Goal: Task Accomplishment & Management: Use online tool/utility

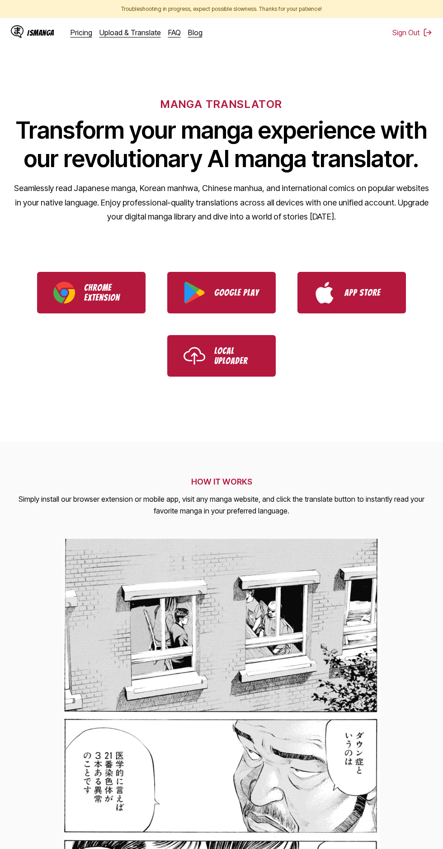
click at [140, 36] on link "Upload & Translate" at bounding box center [129, 32] width 61 height 9
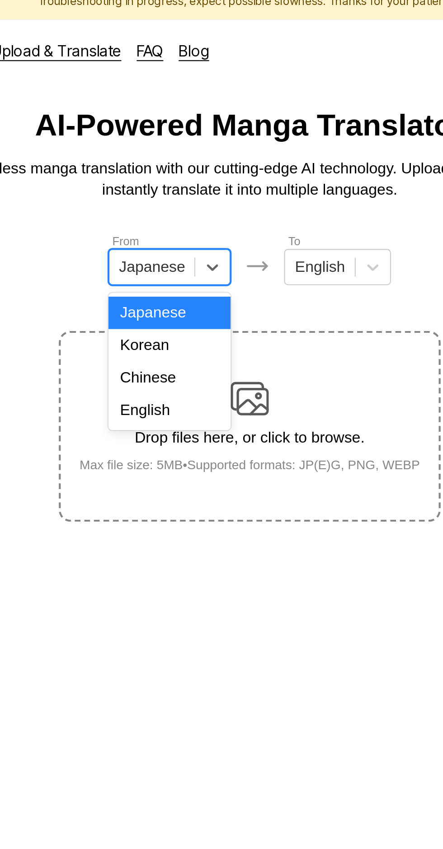
click at [197, 199] on div "English" at bounding box center [183, 202] width 58 height 15
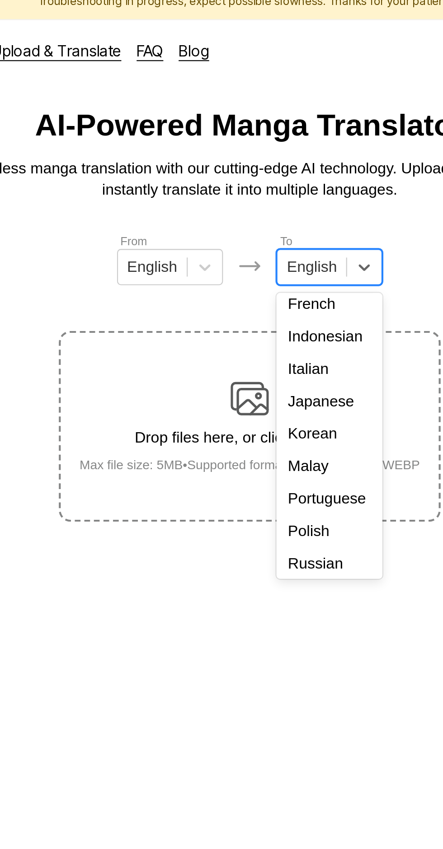
scroll to position [65, 0]
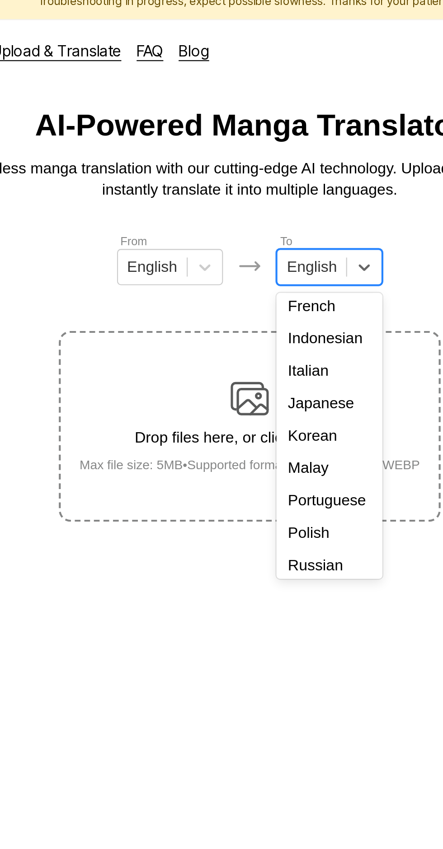
click at [262, 169] on div "Indonesian" at bounding box center [259, 168] width 50 height 15
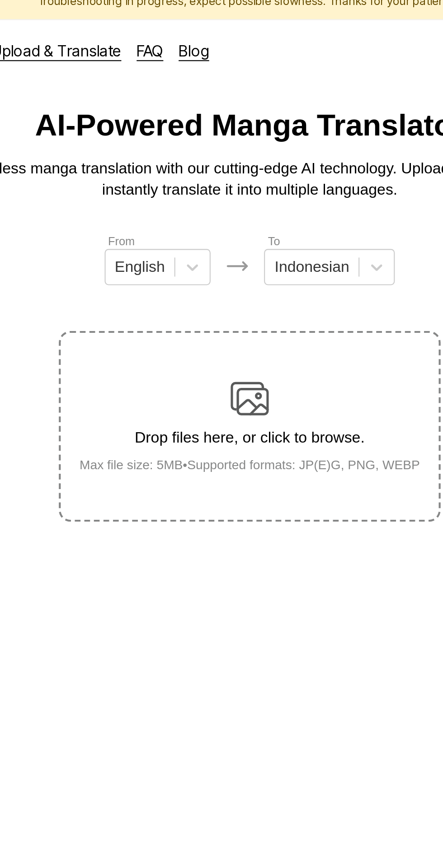
click at [224, 188] on img at bounding box center [221, 197] width 18 height 18
click at [0, 0] on input "Drop files here, or click to browse. Max file size: 5MB • Supported formats: JP…" at bounding box center [0, 0] width 0 height 0
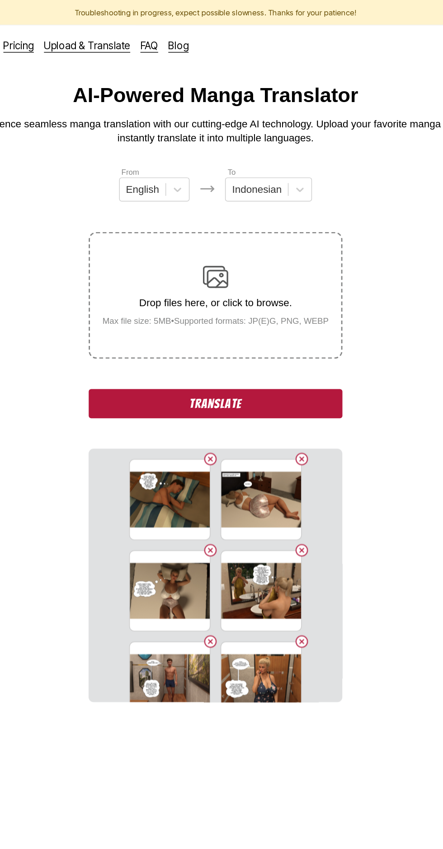
click at [260, 282] on button "Translate" at bounding box center [221, 287] width 181 height 21
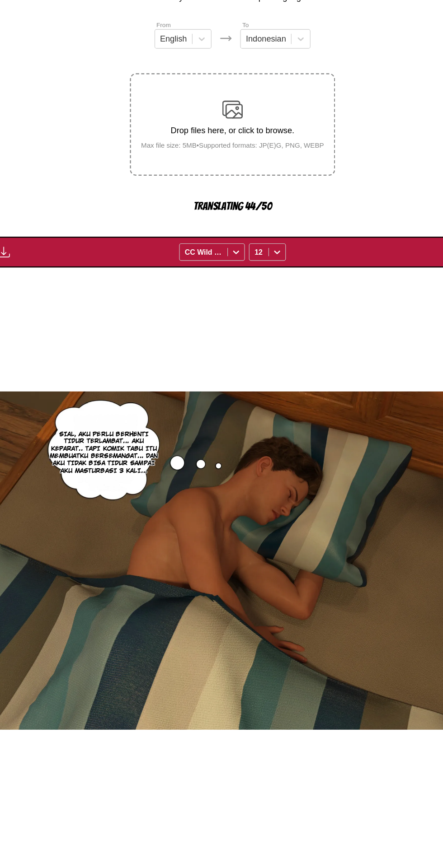
scroll to position [0, 0]
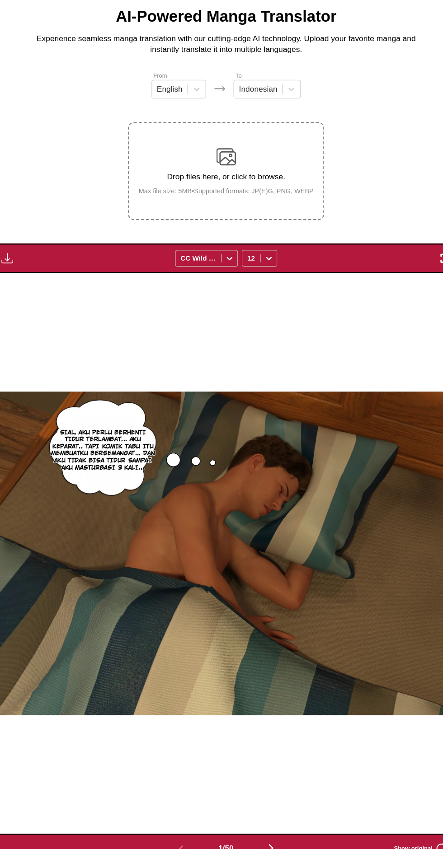
click at [19, 285] on img "button" at bounding box center [19, 290] width 11 height 11
click at [24, 313] on button "Download All" at bounding box center [44, 321] width 58 height 22
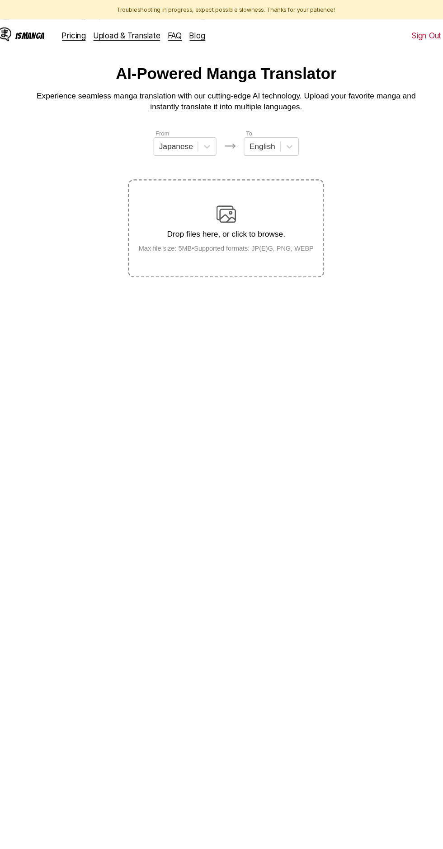
click at [128, 29] on link "Upload & Translate" at bounding box center [129, 32] width 61 height 9
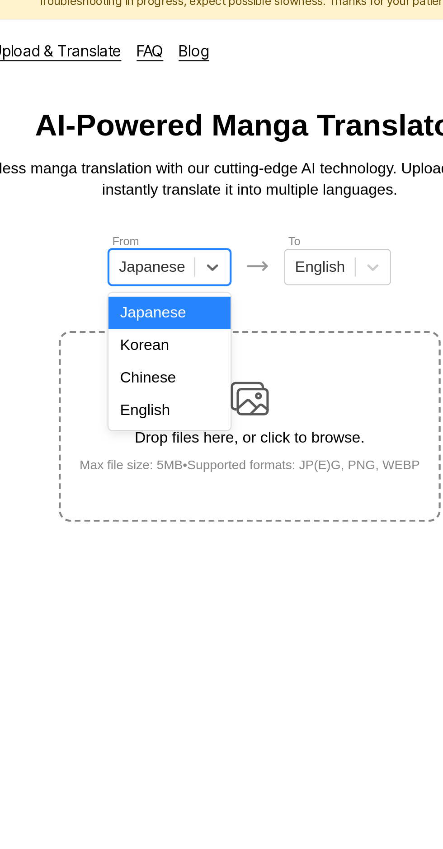
click at [191, 206] on div "English" at bounding box center [183, 202] width 58 height 15
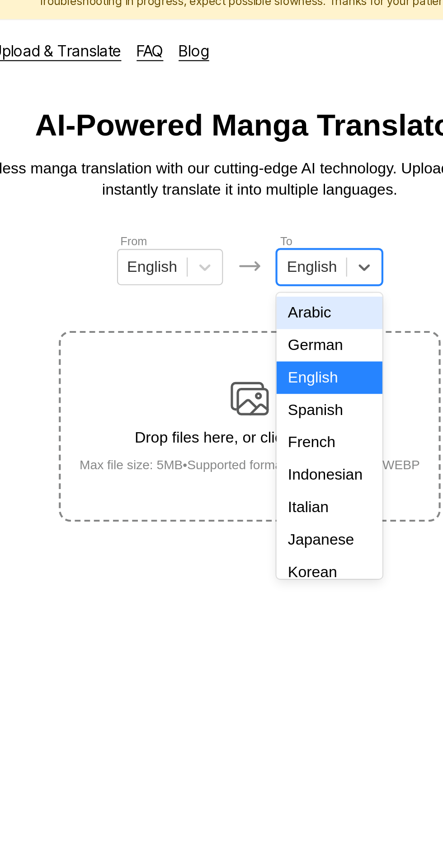
click at [258, 227] on div "Indonesian" at bounding box center [259, 233] width 50 height 15
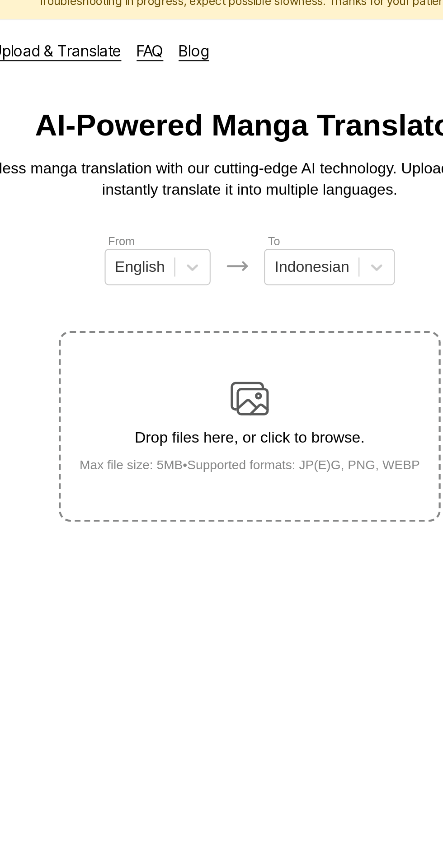
click at [227, 188] on img at bounding box center [221, 197] width 18 height 18
click at [0, 0] on input "Drop files here, or click to browse. Max file size: 5MB • Supported formats: JP…" at bounding box center [0, 0] width 0 height 0
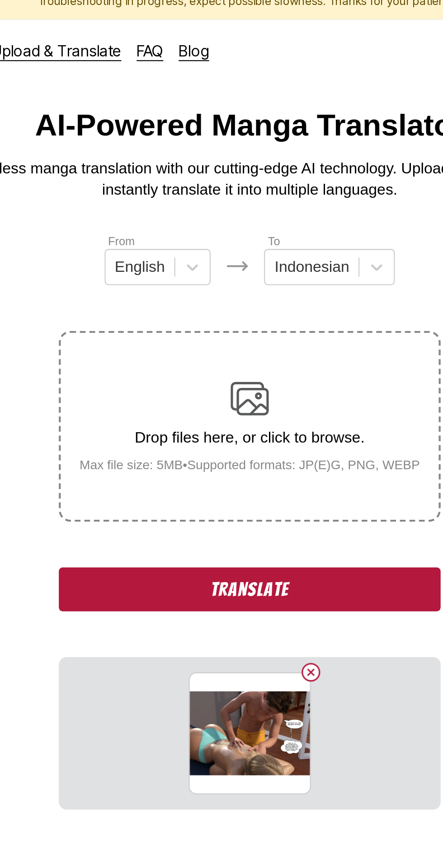
click at [252, 322] on button "Delete image" at bounding box center [250, 327] width 11 height 11
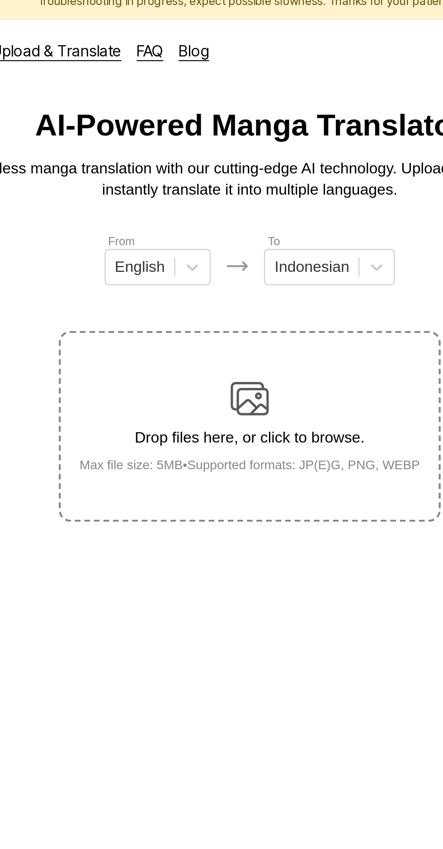
click at [236, 188] on div "Drop files here, or click to browse. Max file size: 5MB • Supported formats: JP…" at bounding box center [222, 210] width 176 height 44
click at [0, 0] on input "Drop files here, or click to browse. Max file size: 5MB • Supported formats: JP…" at bounding box center [0, 0] width 0 height 0
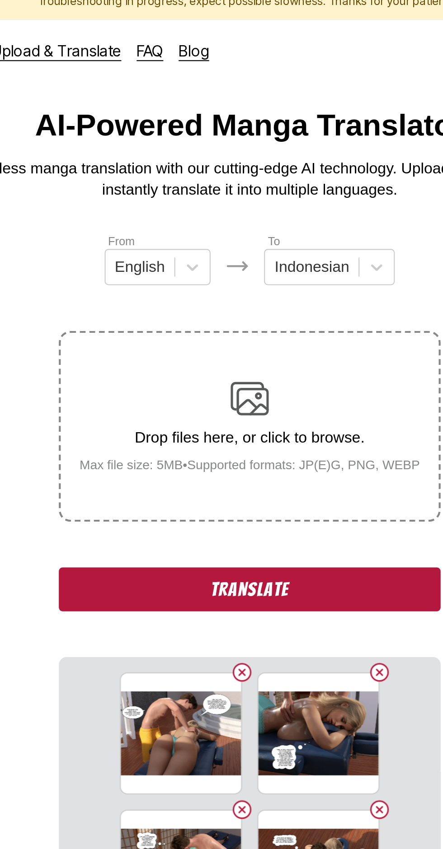
click at [153, 277] on button "Translate" at bounding box center [221, 287] width 181 height 21
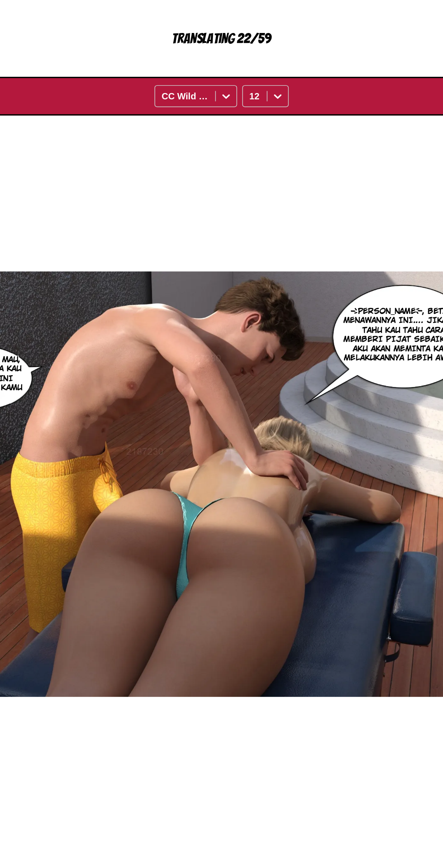
scroll to position [0, 426]
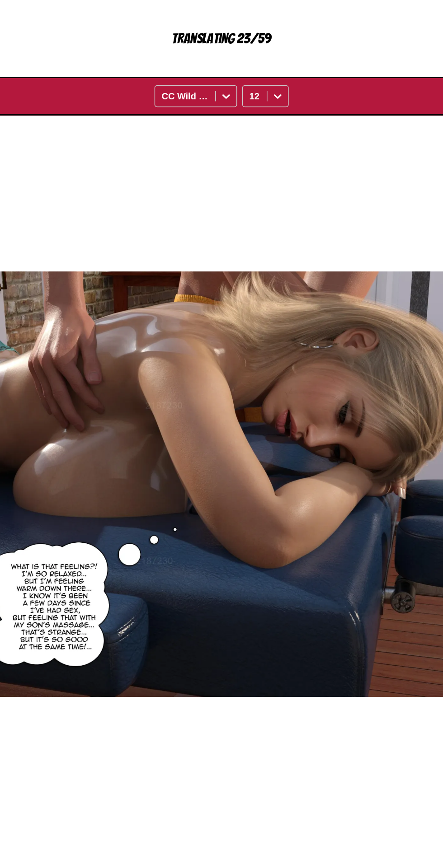
scroll to position [0, 853]
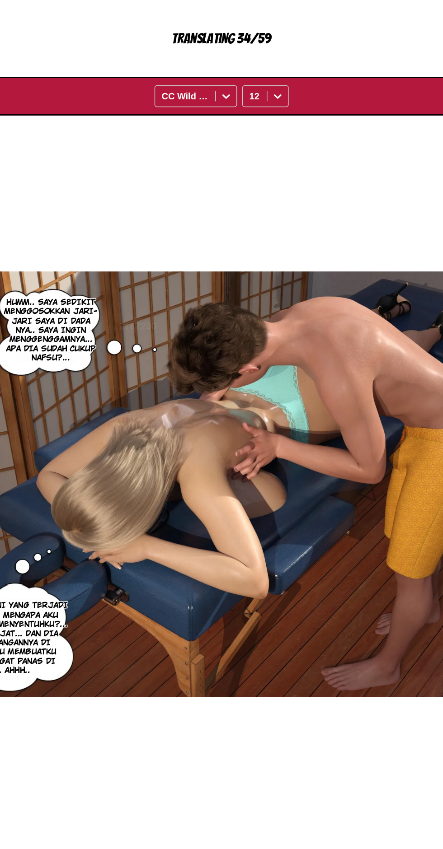
scroll to position [0, 1280]
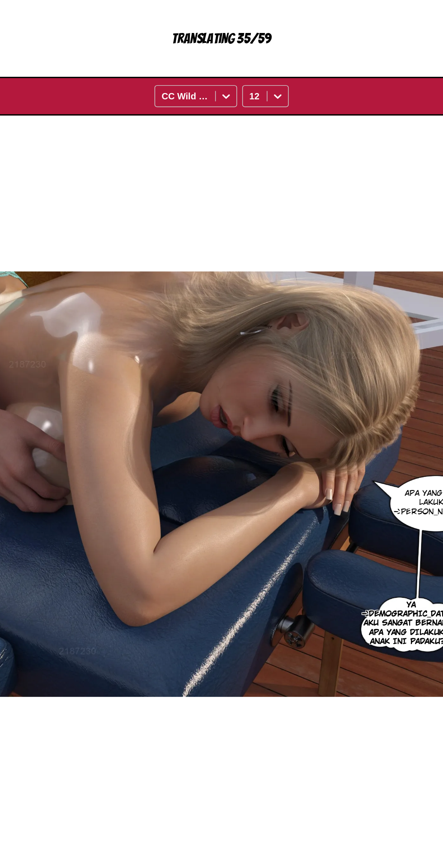
scroll to position [0, 2132]
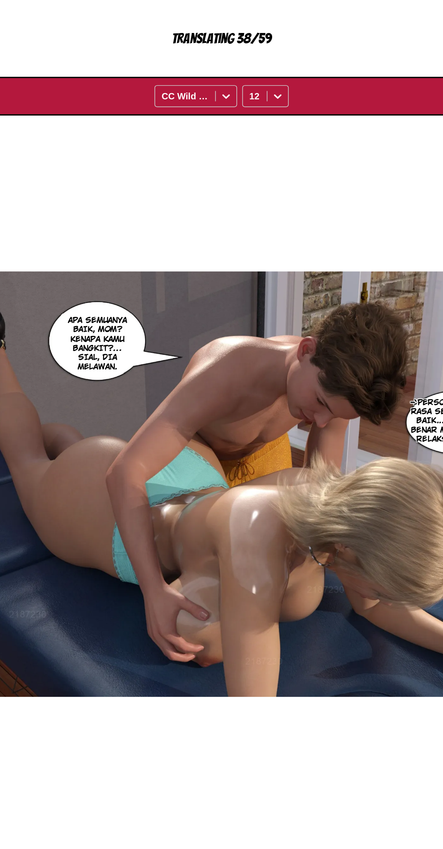
scroll to position [0, 0]
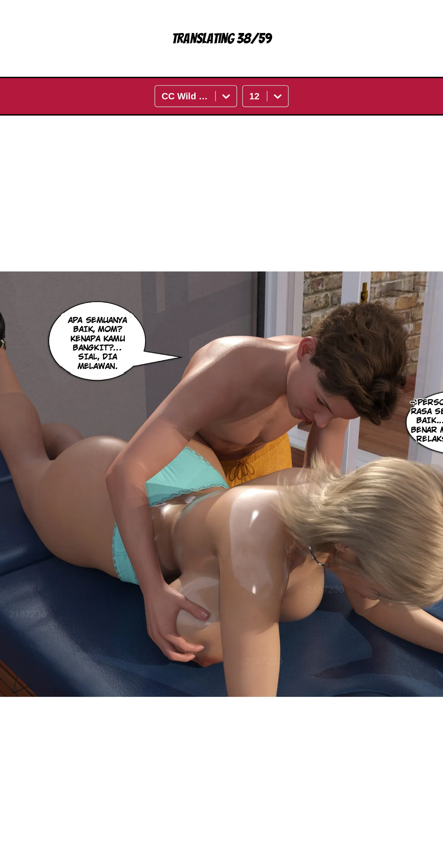
scroll to position [0, 2986]
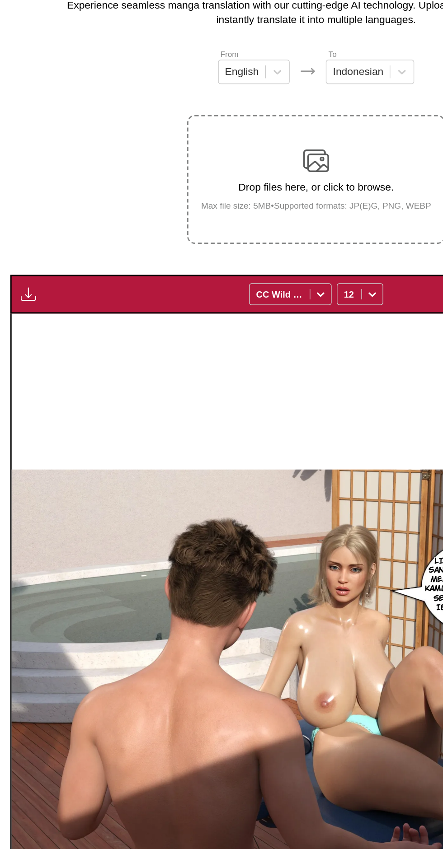
scroll to position [2, 0]
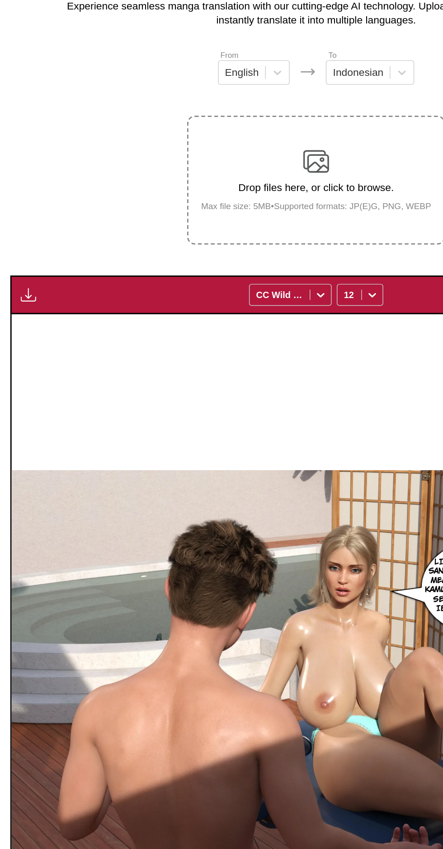
click at [24, 284] on img "button" at bounding box center [19, 289] width 11 height 11
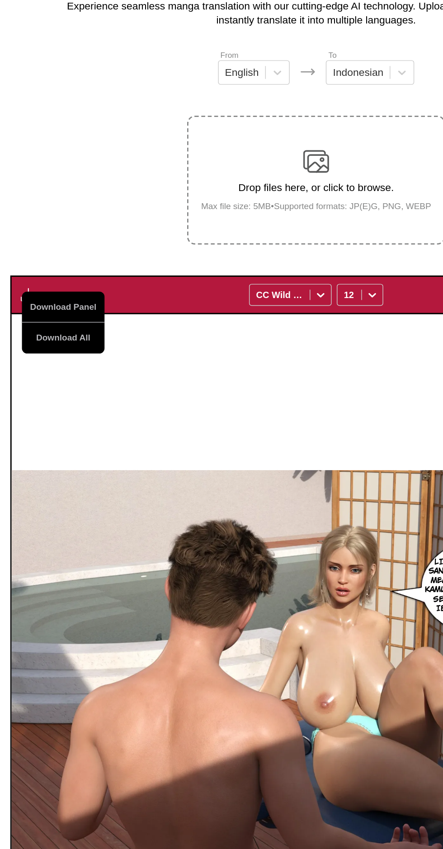
click at [35, 308] on button "Download All" at bounding box center [44, 319] width 58 height 22
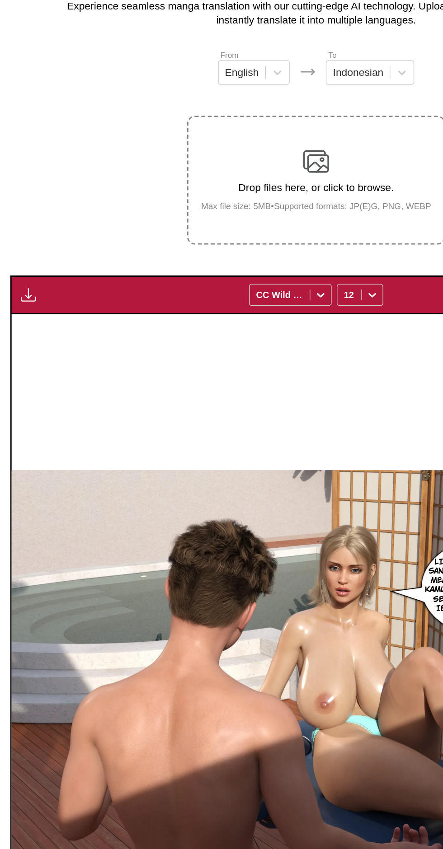
click at [27, 187] on section "From English To Indonesian Drop files here, or click to browse. Max file size: …" at bounding box center [221, 482] width 428 height 730
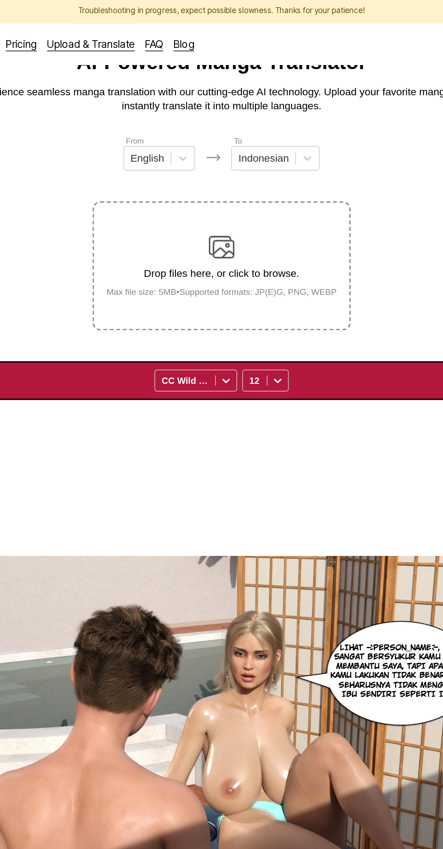
scroll to position [0, 0]
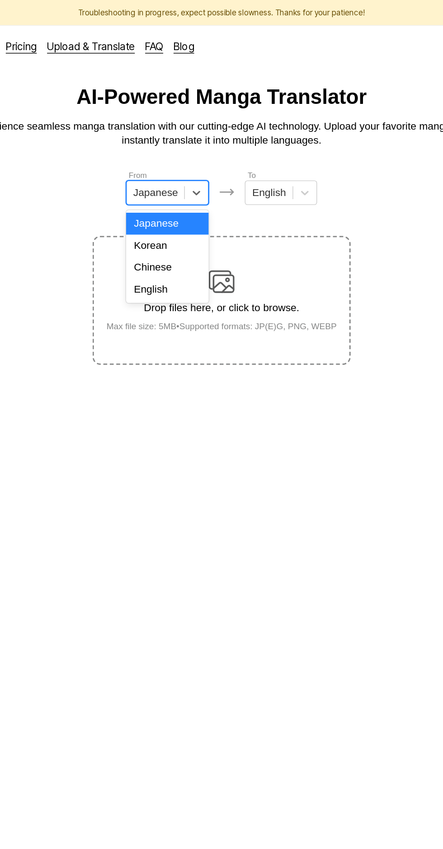
click at [192, 206] on div "English" at bounding box center [183, 202] width 58 height 15
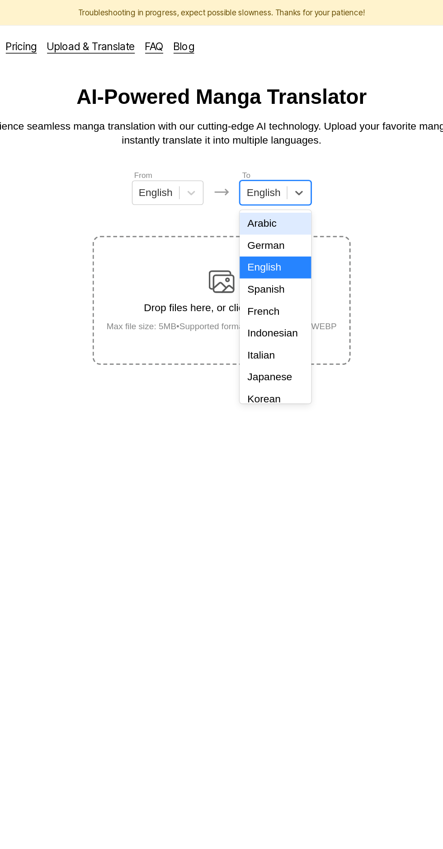
click at [265, 230] on div "Indonesian" at bounding box center [259, 233] width 50 height 15
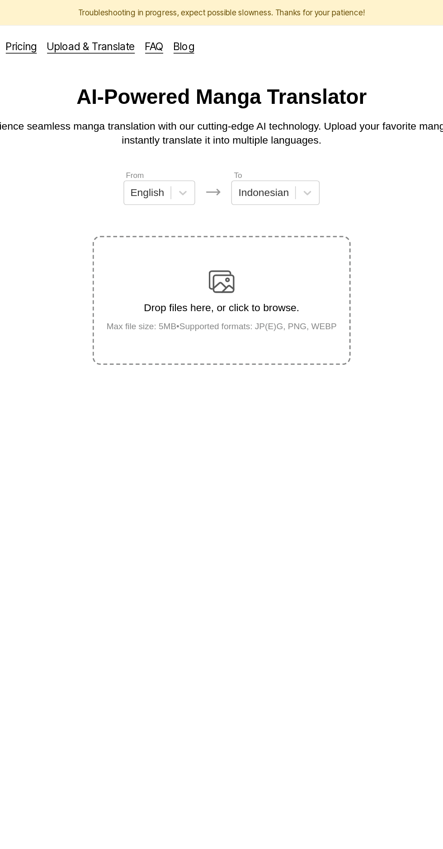
click at [235, 190] on div "Drop files here, or click to browse. Max file size: 5MB • Supported formats: JP…" at bounding box center [222, 210] width 176 height 44
click at [0, 0] on input "Drop files here, or click to browse. Max file size: 5MB • Supported formats: JP…" at bounding box center [0, 0] width 0 height 0
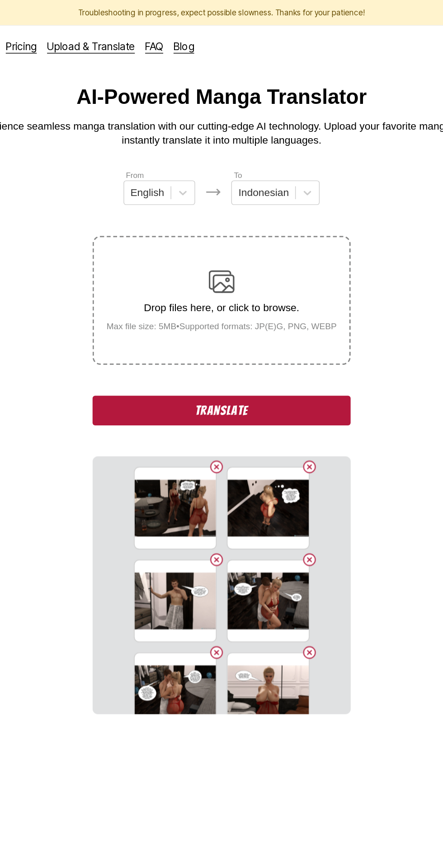
click at [151, 277] on button "Translate" at bounding box center [221, 287] width 181 height 21
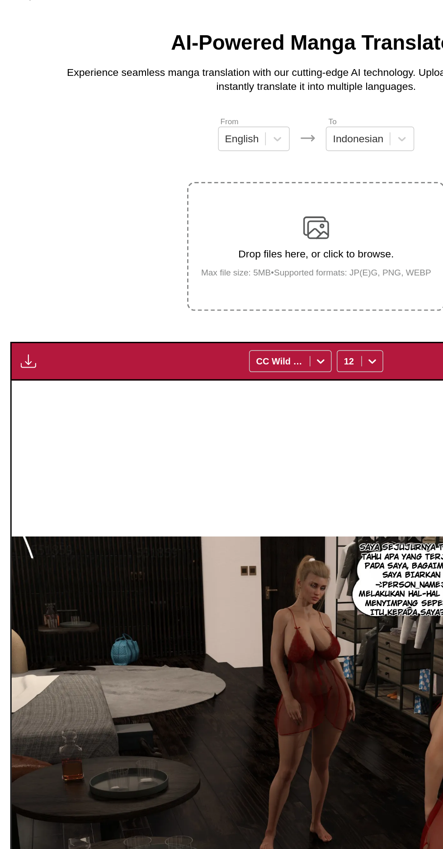
click at [17, 285] on img "button" at bounding box center [19, 290] width 11 height 11
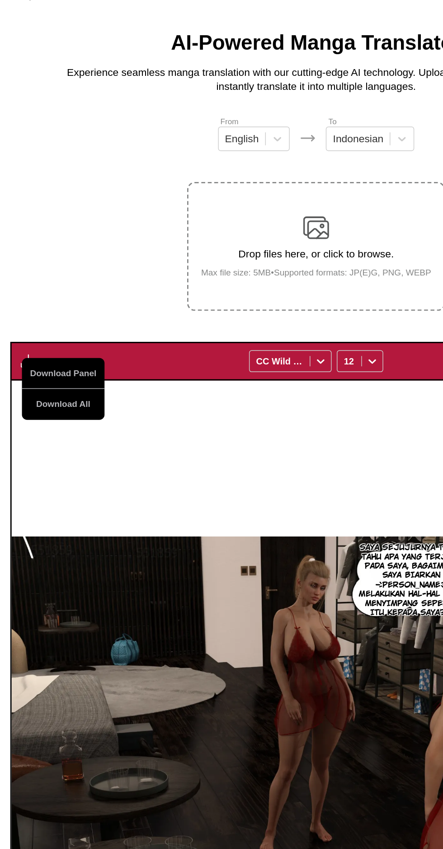
click at [25, 310] on button "Download All" at bounding box center [44, 321] width 58 height 22
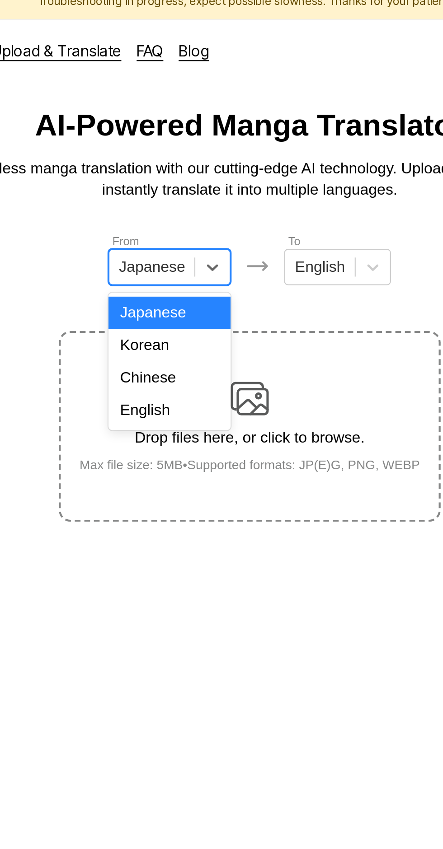
click at [192, 203] on div "English" at bounding box center [183, 202] width 58 height 15
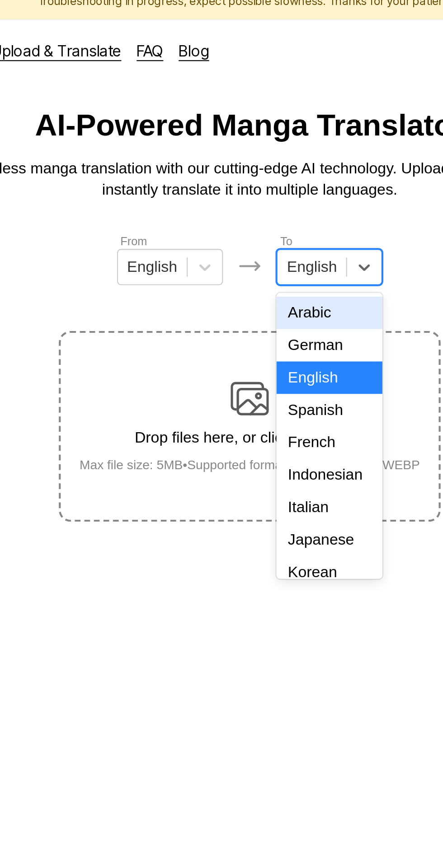
click at [266, 231] on div "Indonesian" at bounding box center [259, 233] width 50 height 15
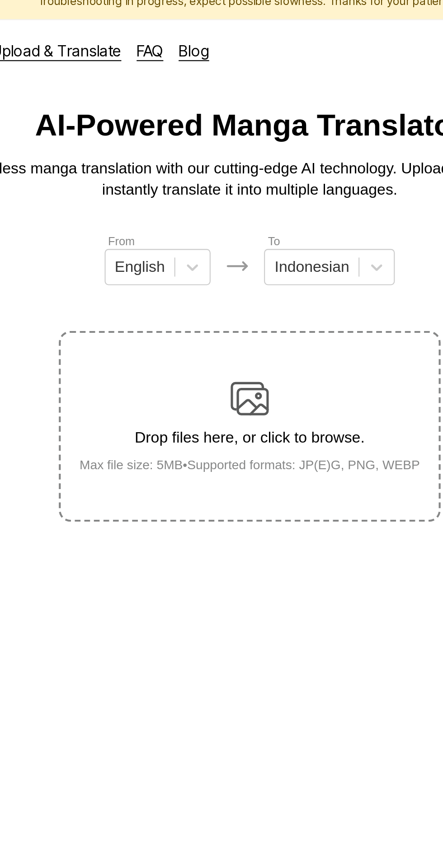
click at [228, 188] on img at bounding box center [221, 197] width 18 height 18
click at [0, 0] on input "Drop files here, or click to browse. Max file size: 5MB • Supported formats: JP…" at bounding box center [0, 0] width 0 height 0
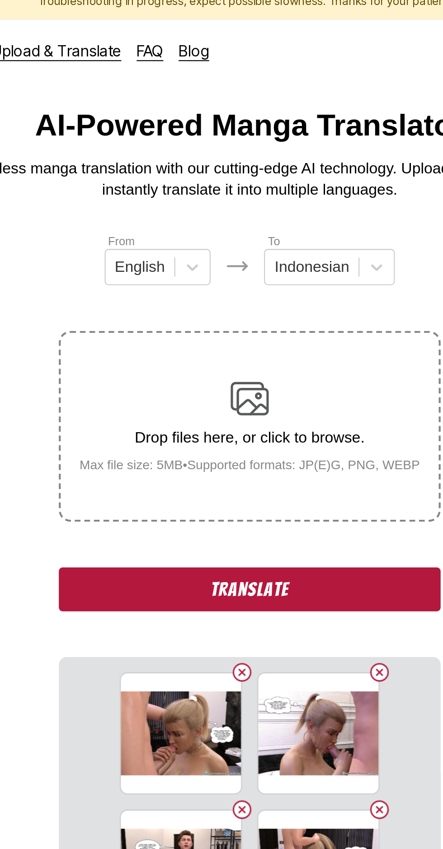
click at [156, 277] on button "Translate" at bounding box center [221, 287] width 181 height 21
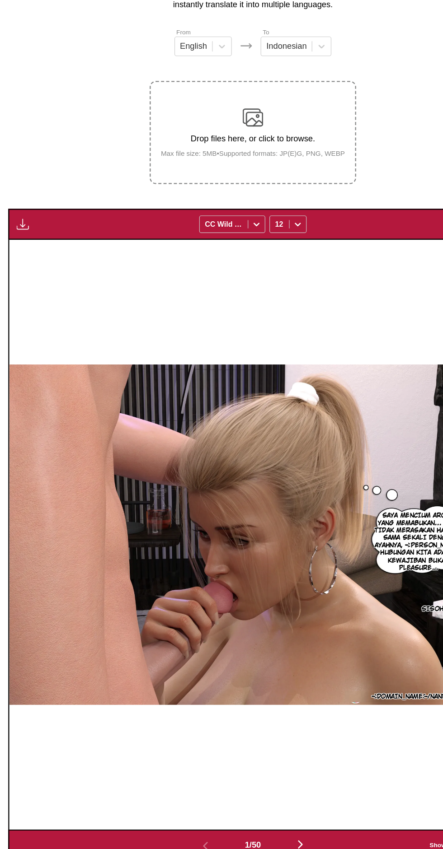
click at [20, 285] on img "button" at bounding box center [19, 290] width 11 height 11
click at [47, 314] on button "Download All" at bounding box center [44, 321] width 58 height 22
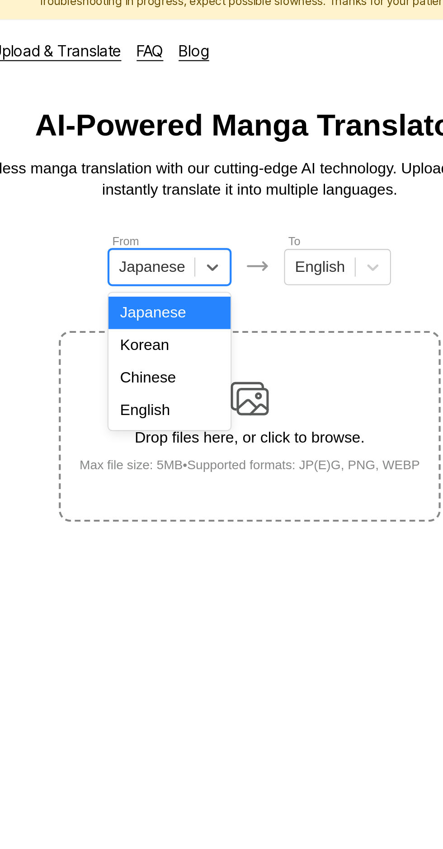
click at [191, 207] on div "English" at bounding box center [183, 202] width 58 height 15
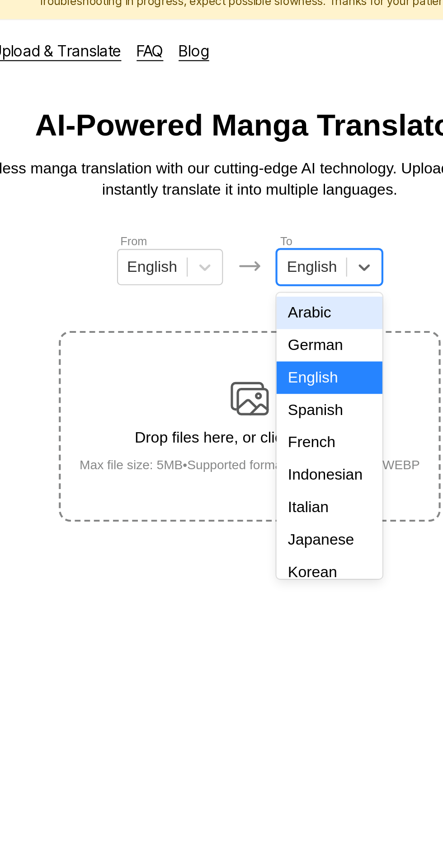
click at [261, 229] on div "Indonesian" at bounding box center [259, 233] width 50 height 15
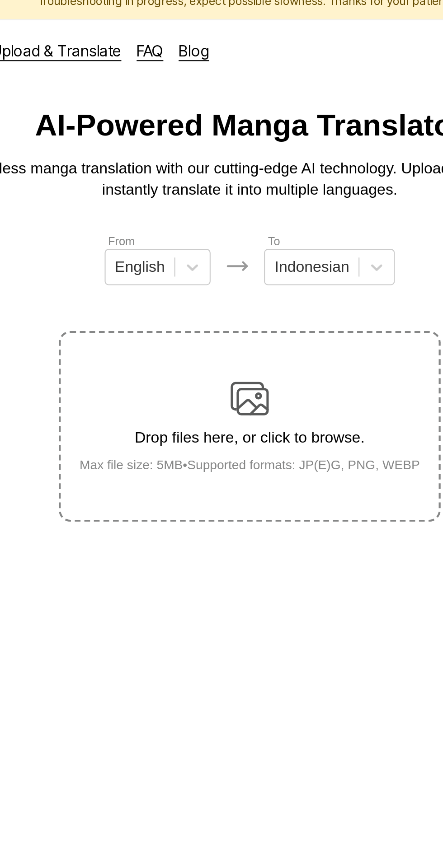
click at [219, 188] on img at bounding box center [221, 197] width 18 height 18
click at [0, 0] on input "Drop files here, or click to browse. Max file size: 5MB • Supported formats: JP…" at bounding box center [0, 0] width 0 height 0
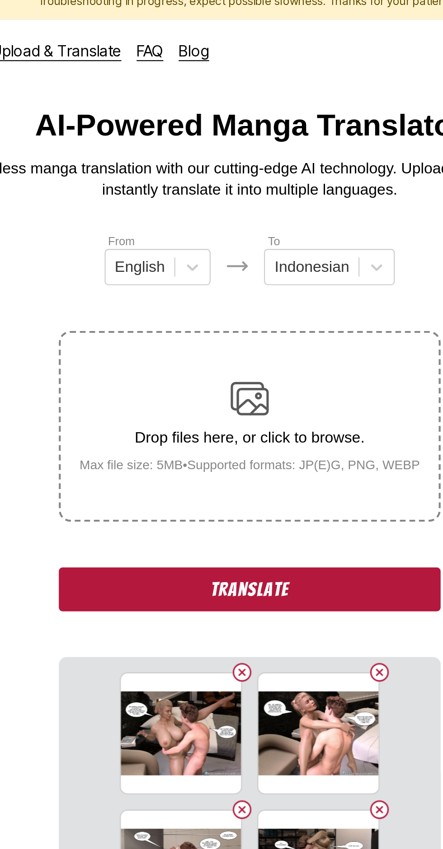
click at [157, 277] on button "Translate" at bounding box center [221, 287] width 181 height 21
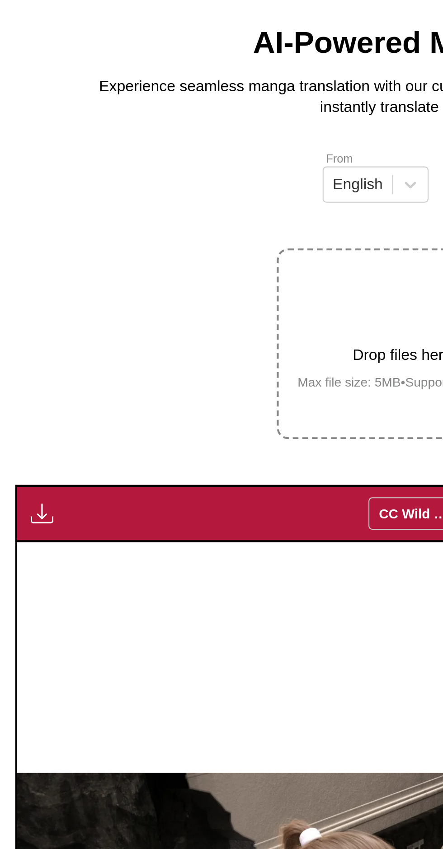
click at [18, 285] on img "button" at bounding box center [19, 290] width 11 height 11
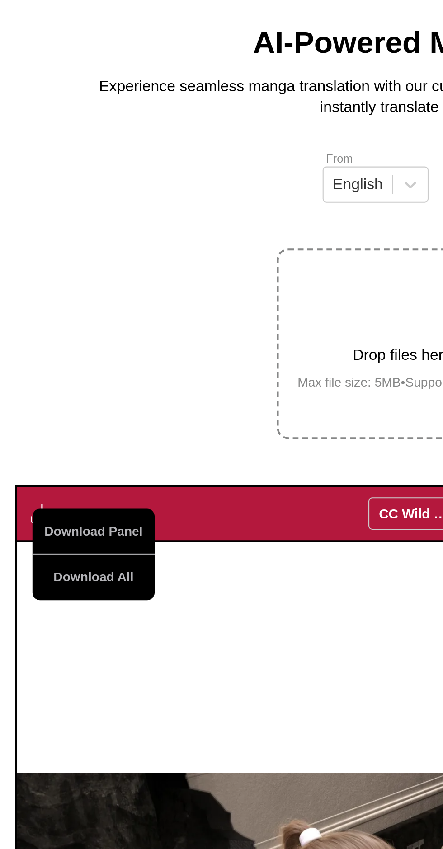
click at [25, 310] on button "Download All" at bounding box center [44, 321] width 58 height 22
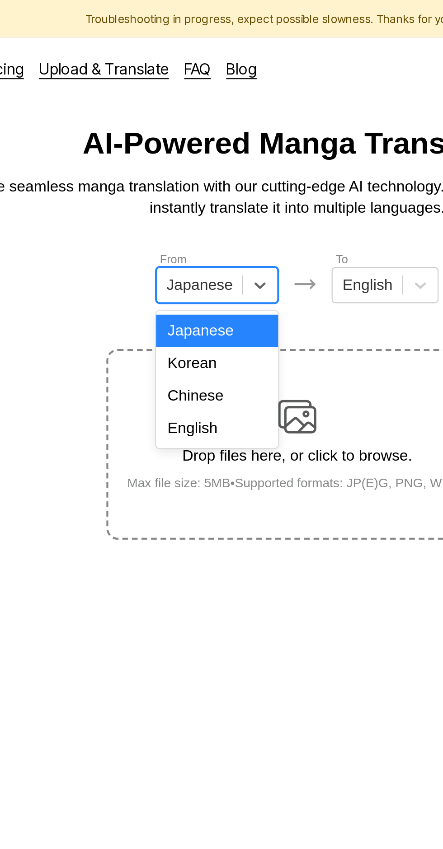
click at [191, 207] on div "English" at bounding box center [183, 202] width 58 height 15
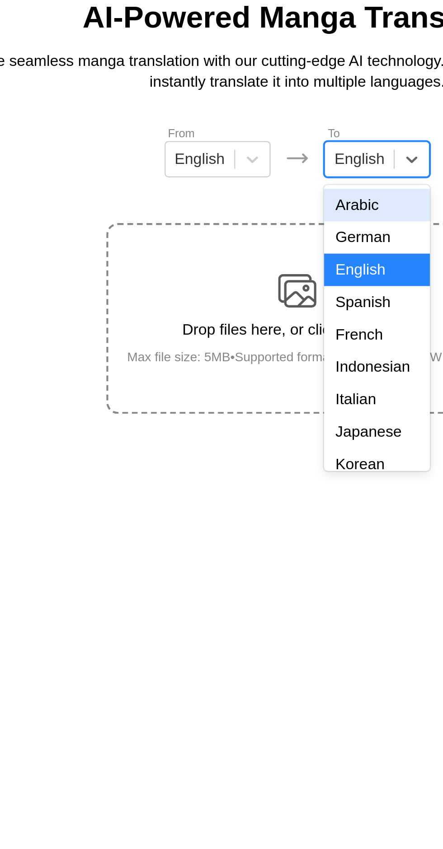
click at [266, 234] on div "Indonesian" at bounding box center [259, 233] width 50 height 15
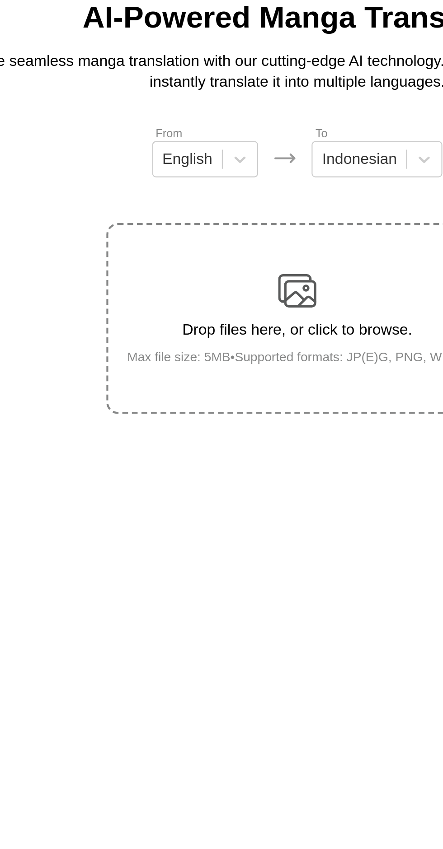
click at [231, 195] on div "Drop files here, or click to browse. Max file size: 5MB • Supported formats: JP…" at bounding box center [222, 210] width 176 height 44
click at [0, 0] on input "Drop files here, or click to browse. Max file size: 5MB • Supported formats: JP…" at bounding box center [0, 0] width 0 height 0
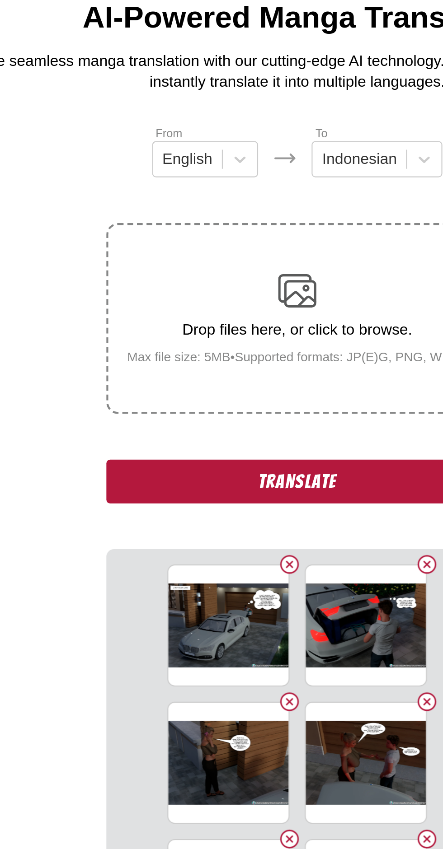
click at [156, 277] on button "Translate" at bounding box center [221, 287] width 181 height 21
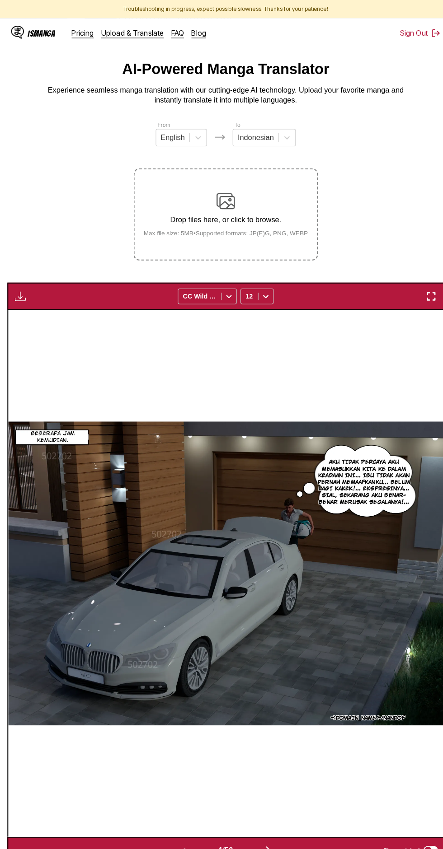
click at [15, 285] on img "button" at bounding box center [19, 290] width 11 height 11
click at [34, 310] on button "Download All" at bounding box center [44, 321] width 58 height 22
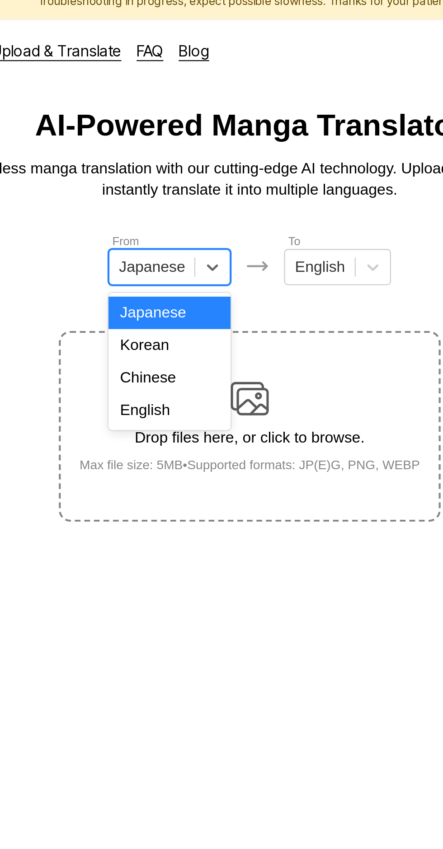
click at [192, 202] on div "English" at bounding box center [183, 202] width 58 height 15
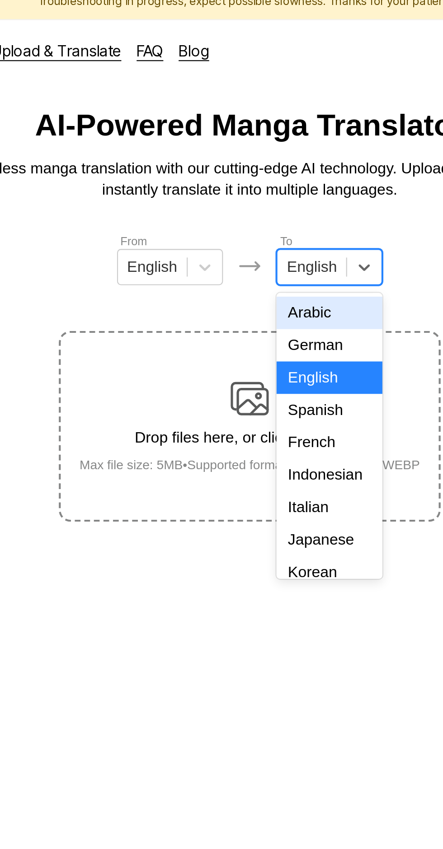
click at [261, 230] on div "Indonesian" at bounding box center [259, 233] width 50 height 15
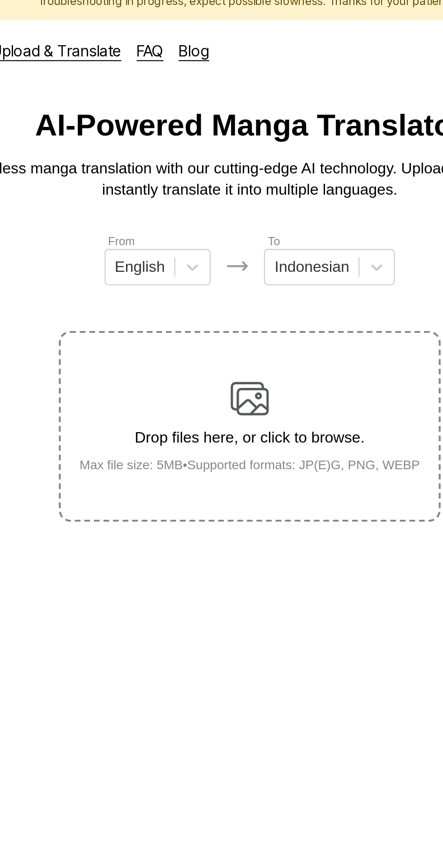
click at [230, 188] on img at bounding box center [221, 197] width 18 height 18
click at [0, 0] on input "Drop files here, or click to browse. Max file size: 5MB • Supported formats: JP…" at bounding box center [0, 0] width 0 height 0
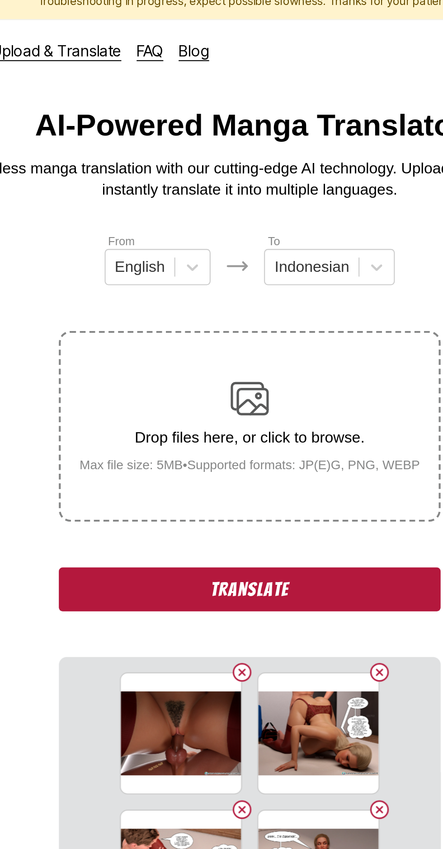
click at [159, 279] on button "Translate" at bounding box center [221, 287] width 181 height 21
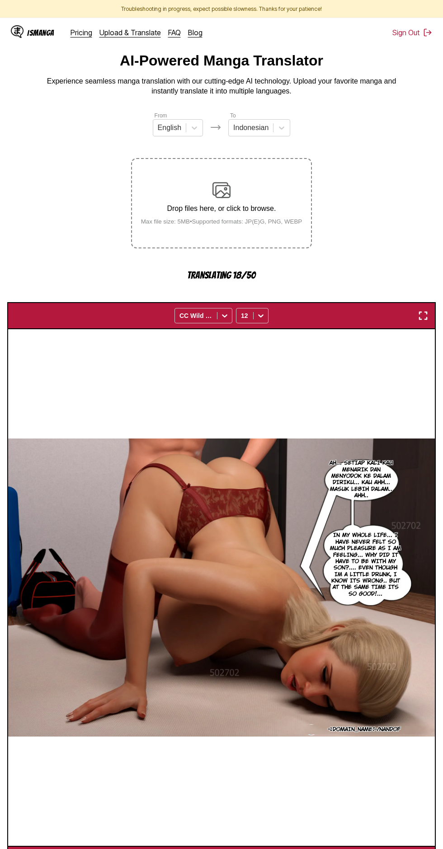
scroll to position [8, 0]
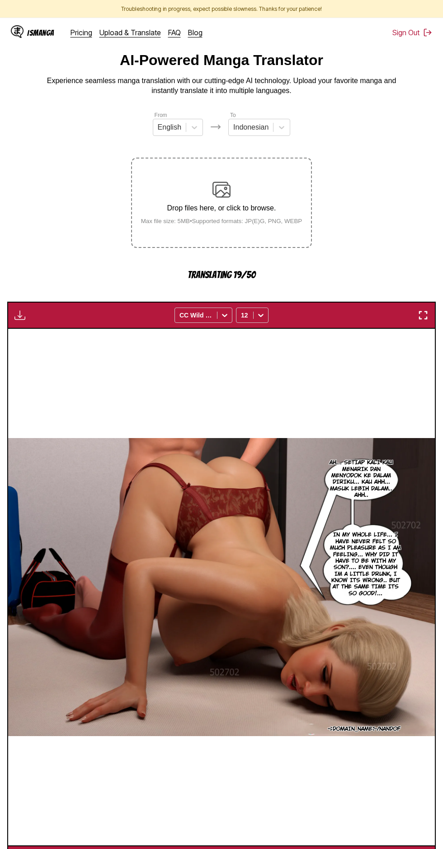
click at [272, 849] on button "button" at bounding box center [263, 859] width 54 height 13
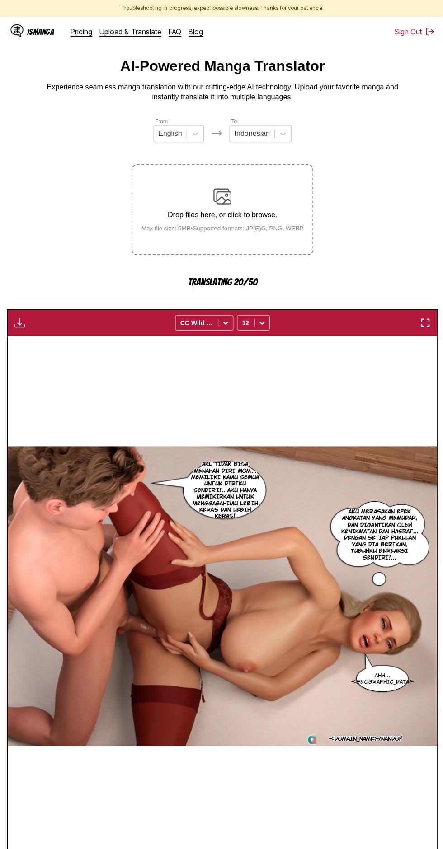
scroll to position [0, 0]
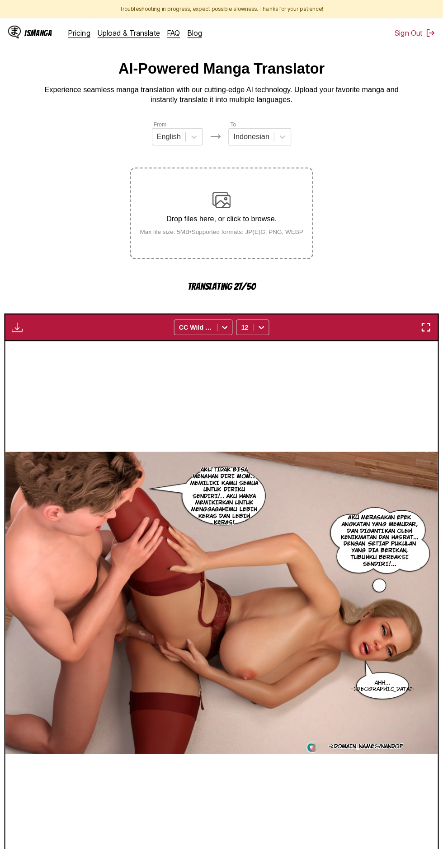
scroll to position [0, 1280]
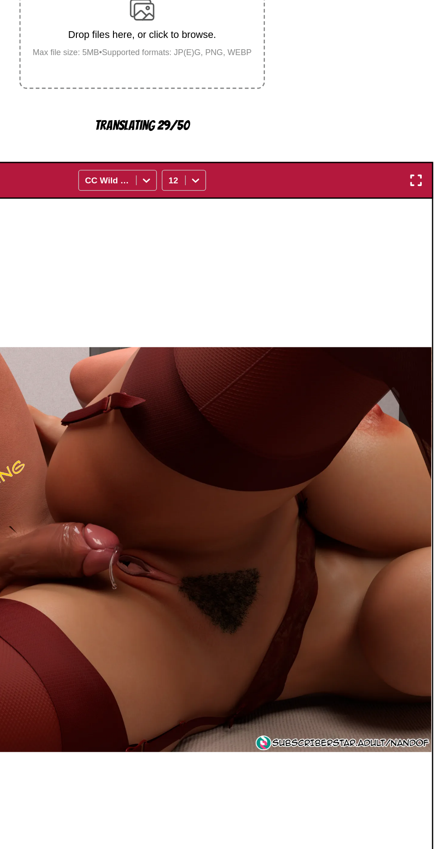
scroll to position [0, 0]
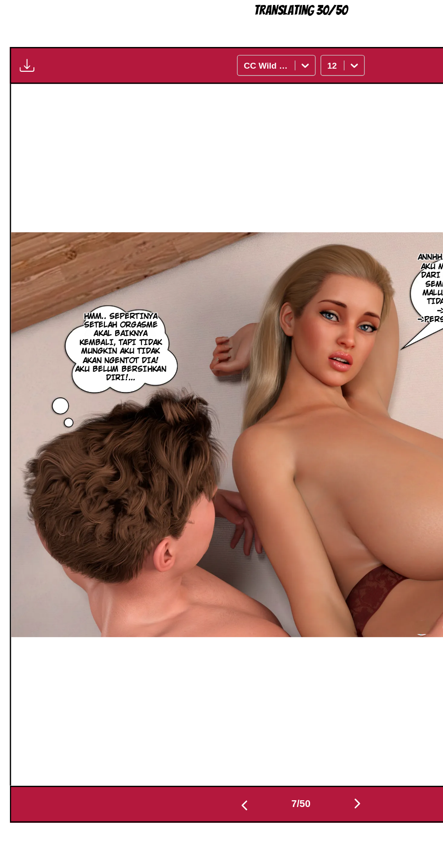
scroll to position [35, 0]
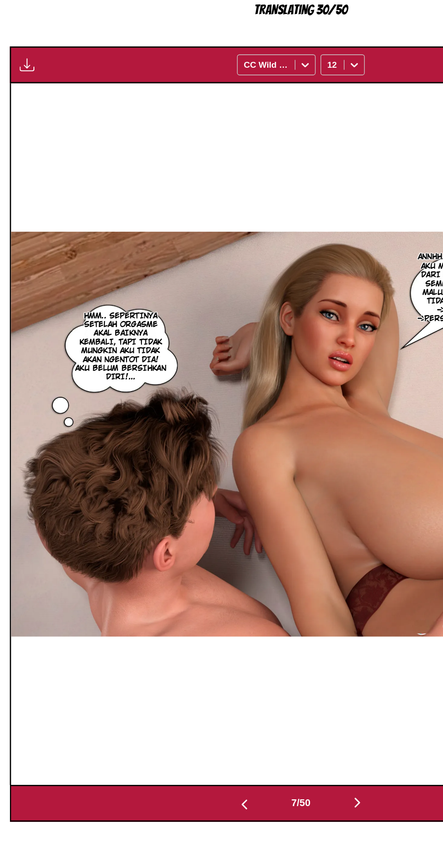
click at [268, 826] on img "button" at bounding box center [262, 831] width 11 height 11
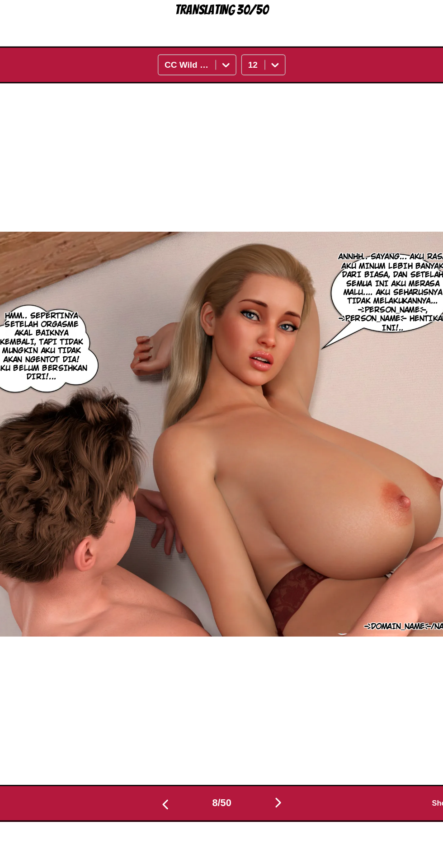
scroll to position [0, 2986]
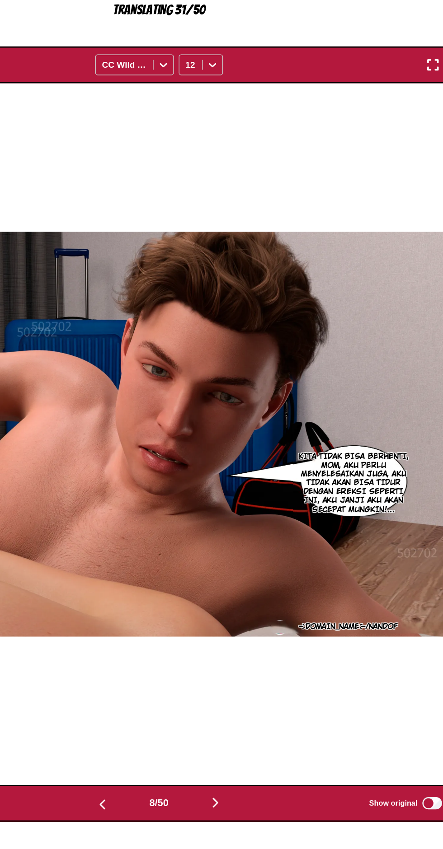
click at [266, 826] on img "button" at bounding box center [262, 831] width 11 height 11
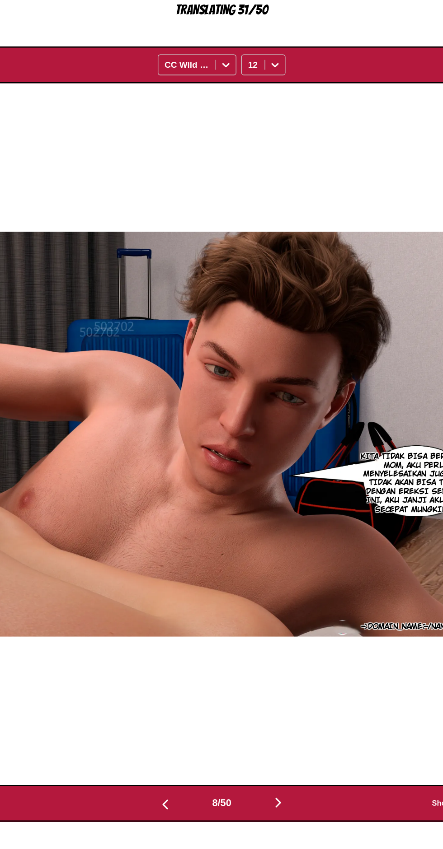
scroll to position [0, 3412]
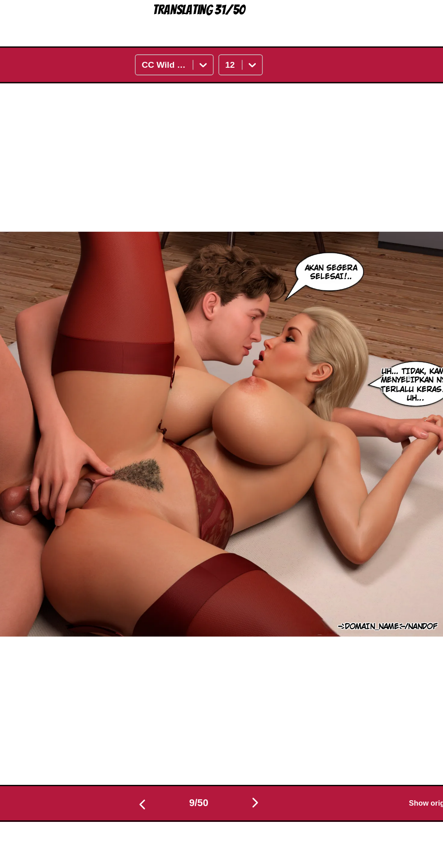
click at [268, 826] on img "button" at bounding box center [262, 831] width 11 height 11
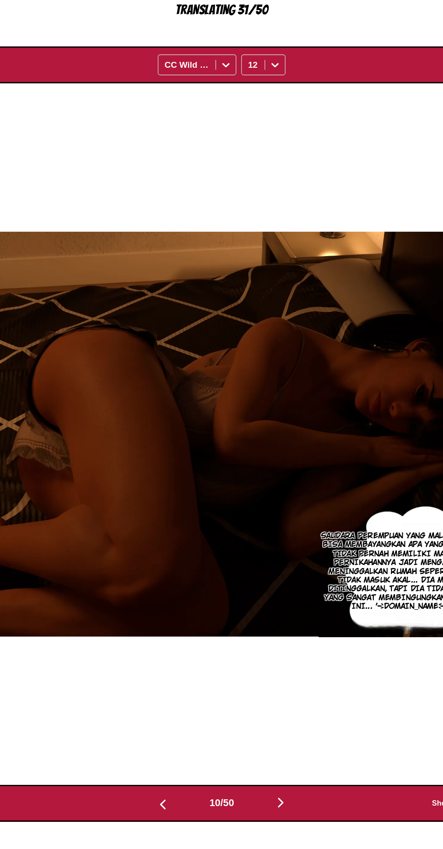
click at [269, 826] on img "button" at bounding box center [264, 831] width 11 height 11
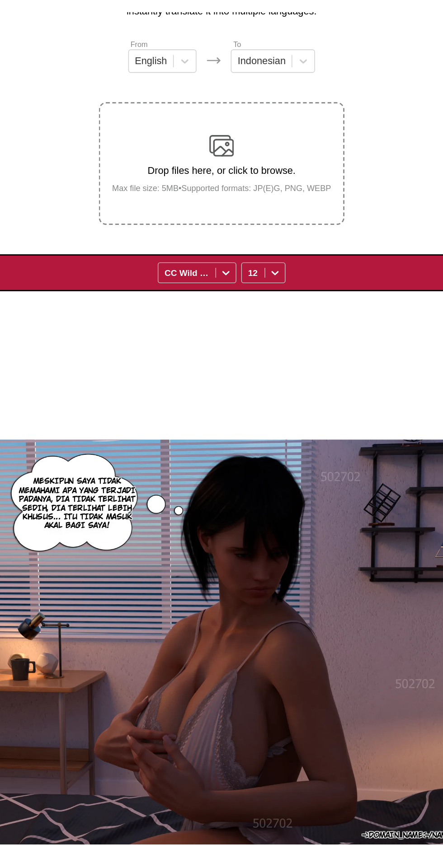
scroll to position [52, 0]
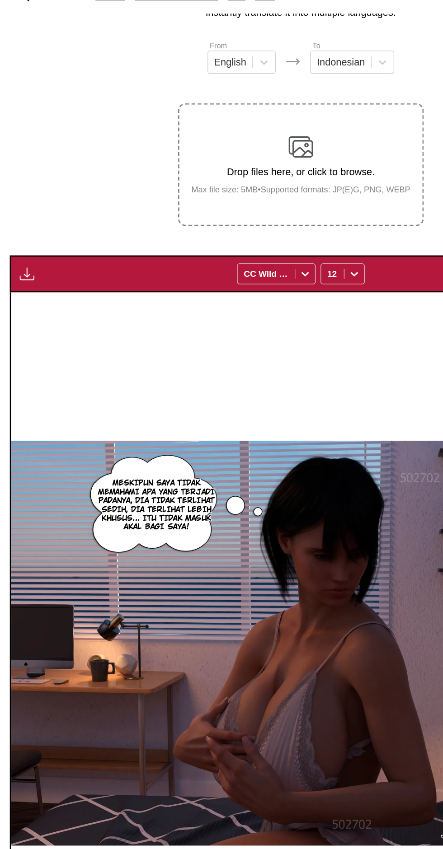
click at [19, 234] on img "button" at bounding box center [19, 239] width 11 height 11
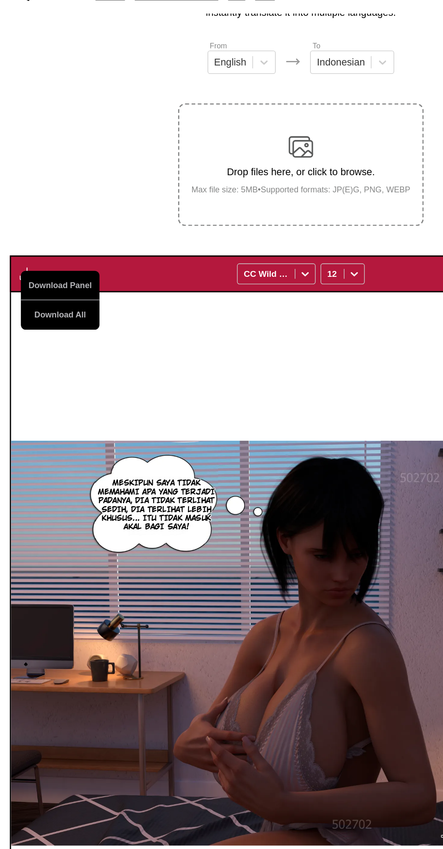
click at [67, 258] on button "Download All" at bounding box center [44, 269] width 58 height 22
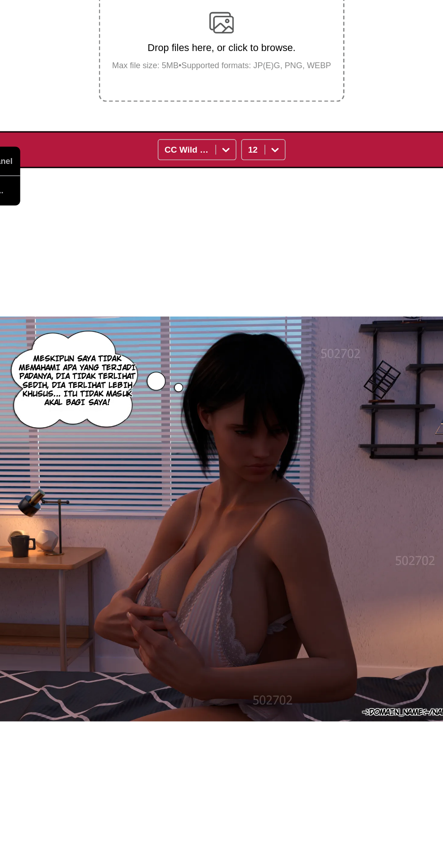
scroll to position [0, 4265]
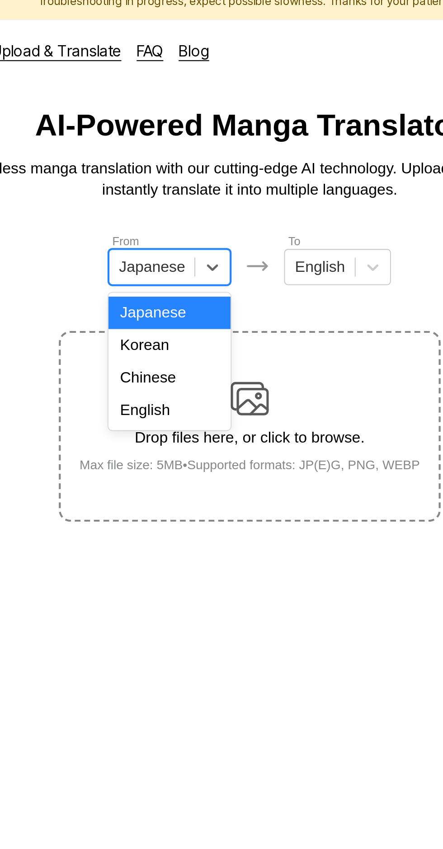
click at [188, 204] on div "English" at bounding box center [183, 202] width 58 height 15
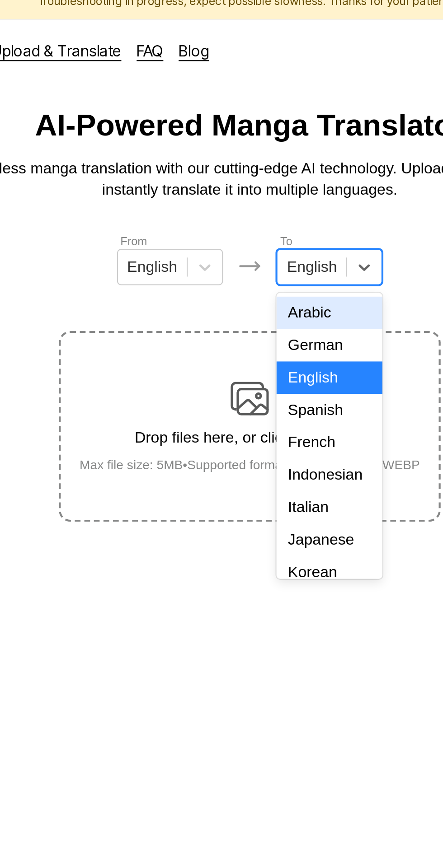
click at [268, 228] on div "Indonesian" at bounding box center [259, 233] width 50 height 15
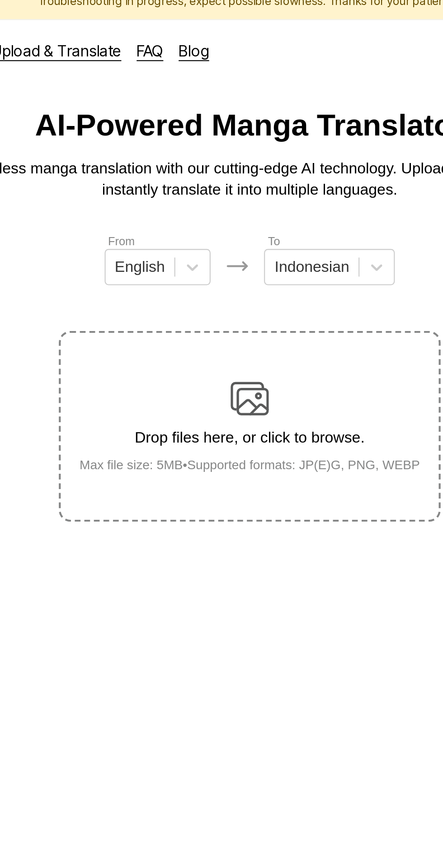
click at [230, 188] on div "Drop files here, or click to browse. Max file size: 5MB • Supported formats: JP…" at bounding box center [222, 210] width 176 height 44
click at [0, 0] on input "Drop files here, or click to browse. Max file size: 5MB • Supported formats: JP…" at bounding box center [0, 0] width 0 height 0
click at [234, 191] on div "Drop files here, or click to browse. Max file size: 5MB • Supported formats: JP…" at bounding box center [222, 210] width 176 height 44
click at [0, 0] on input "Drop files here, or click to browse. Max file size: 5MB • Supported formats: JP…" at bounding box center [0, 0] width 0 height 0
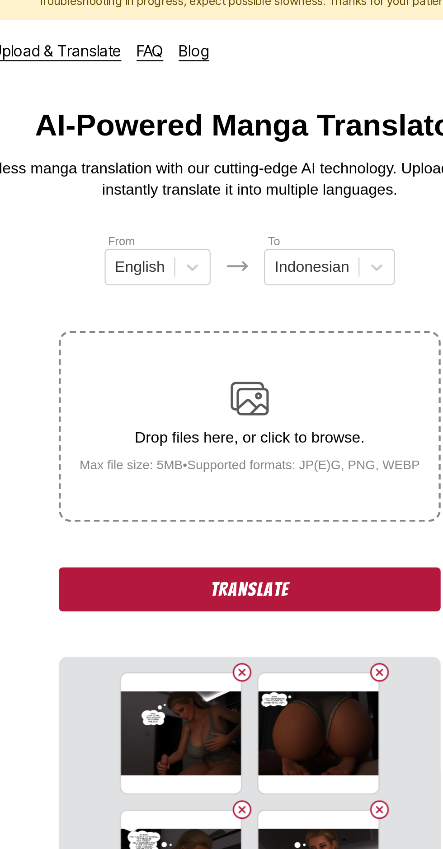
click at [158, 277] on button "Translate" at bounding box center [221, 287] width 181 height 21
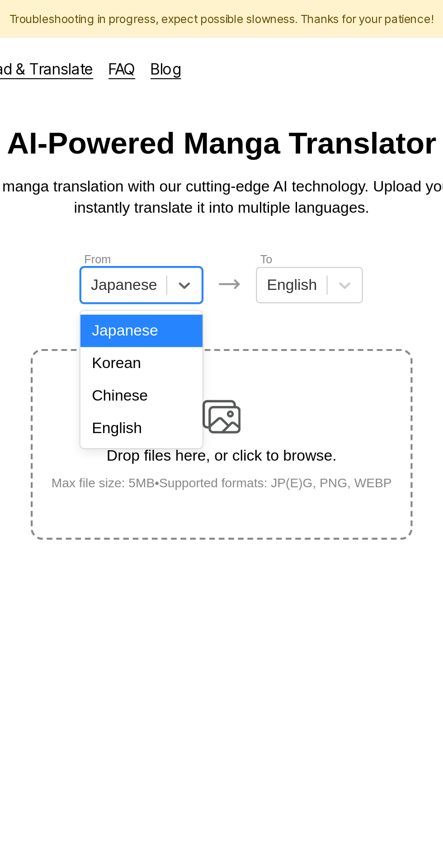
click at [192, 197] on div "English" at bounding box center [183, 202] width 58 height 15
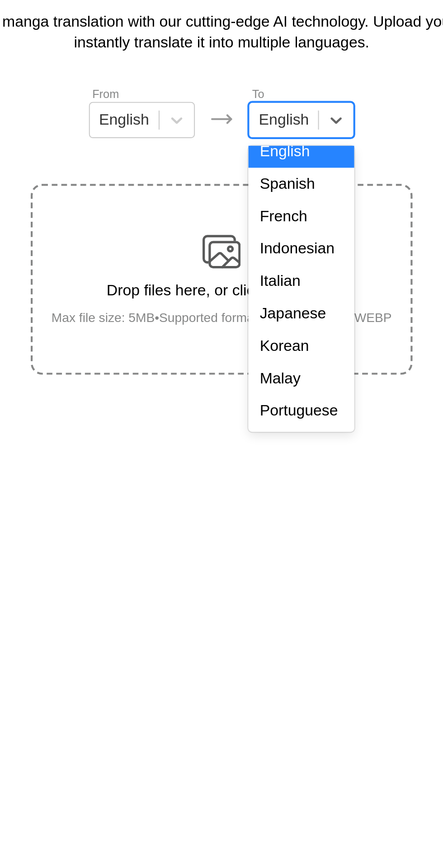
scroll to position [37, 0]
click at [266, 197] on div "Indonesian" at bounding box center [259, 196] width 50 height 15
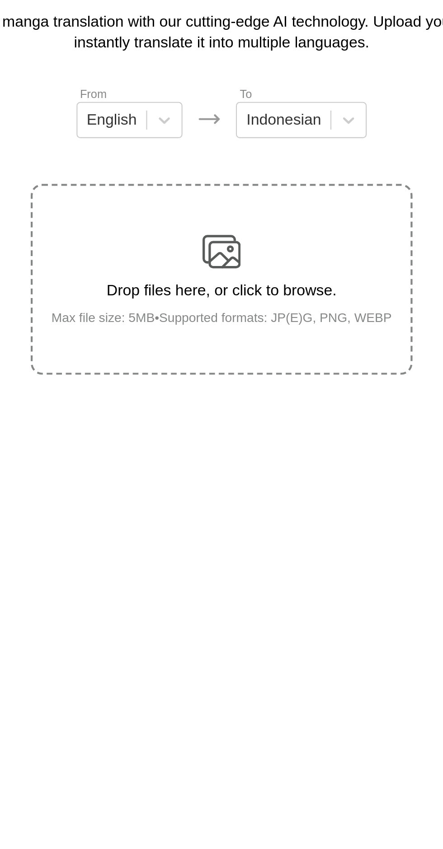
click at [234, 188] on div "Drop files here, or click to browse. Max file size: 5MB • Supported formats: JP…" at bounding box center [222, 210] width 176 height 44
click at [0, 0] on input "Drop files here, or click to browse. Max file size: 5MB • Supported formats: JP…" at bounding box center [0, 0] width 0 height 0
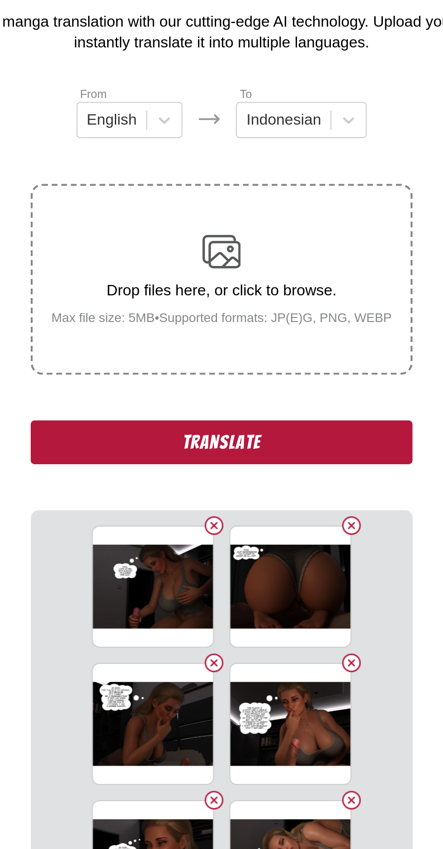
click at [148, 277] on button "Translate" at bounding box center [221, 287] width 181 height 21
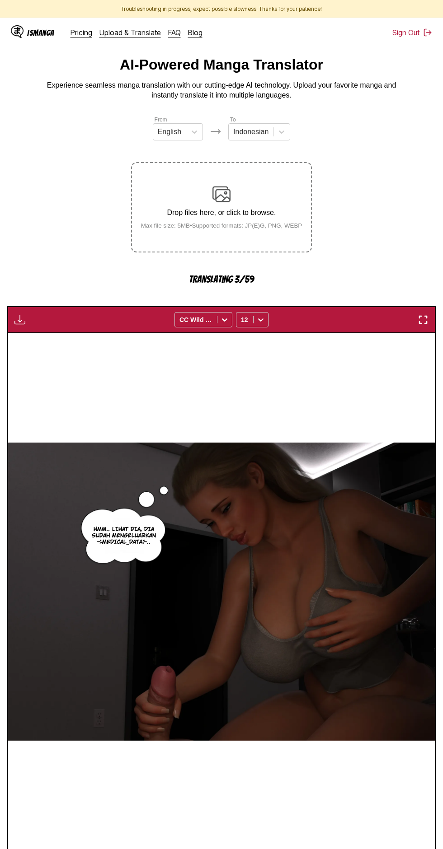
scroll to position [4, 0]
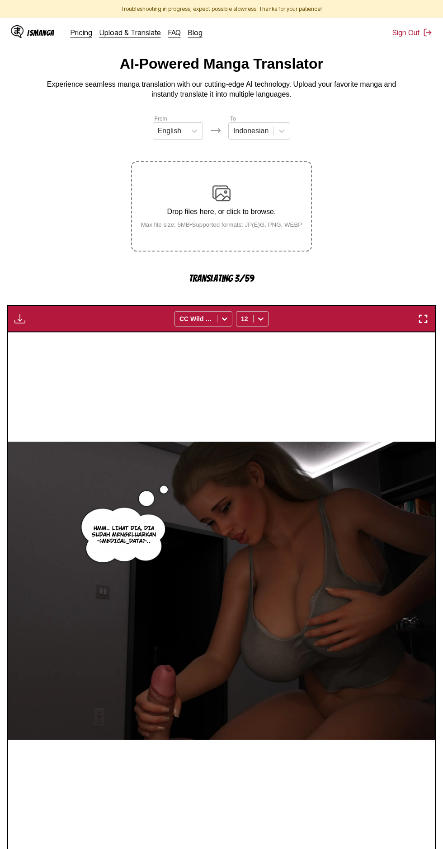
click at [263, 849] on img "button" at bounding box center [262, 862] width 11 height 11
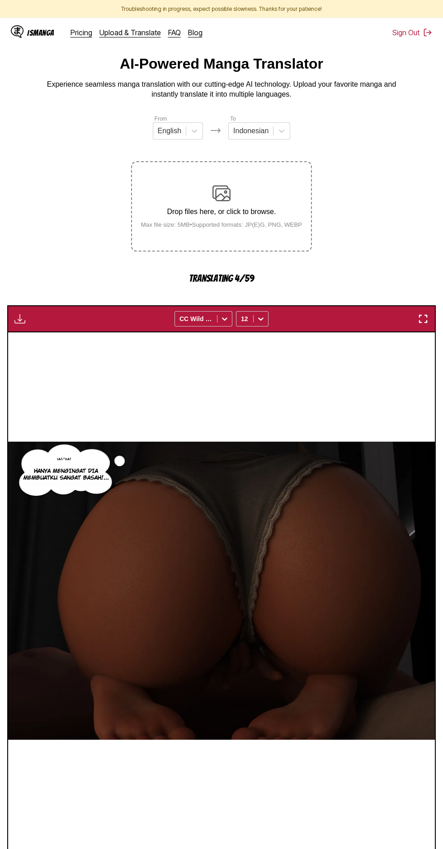
click at [266, 849] on img "button" at bounding box center [262, 862] width 11 height 11
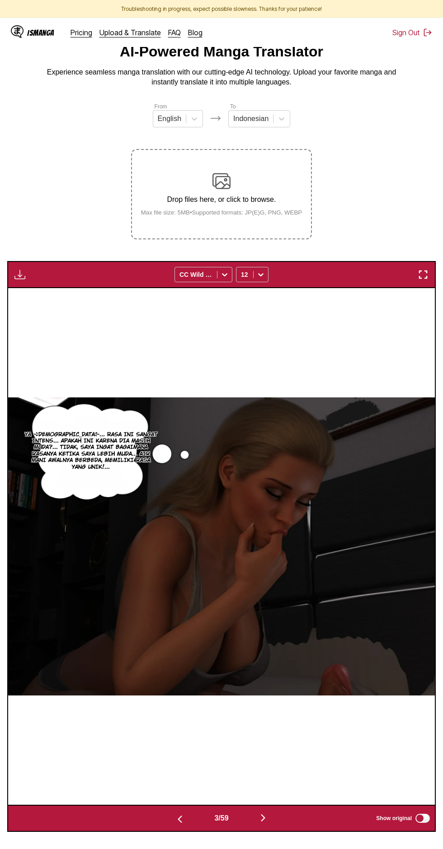
scroll to position [65, 0]
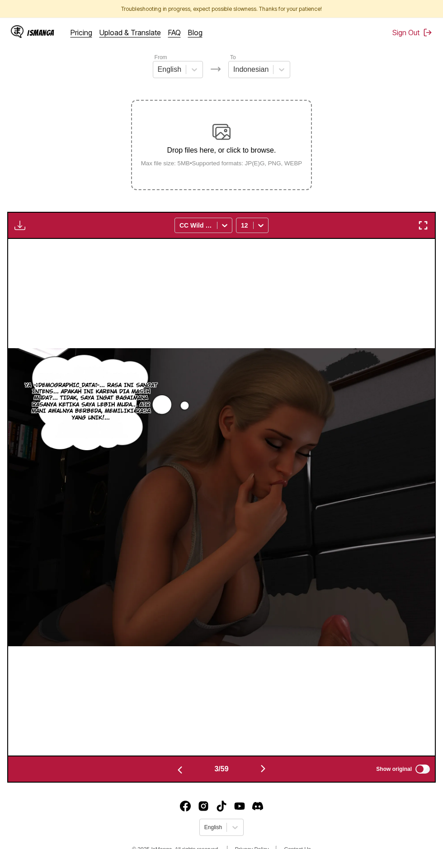
click at [19, 220] on img "button" at bounding box center [19, 225] width 11 height 11
click at [33, 245] on button "Download All" at bounding box center [44, 256] width 58 height 22
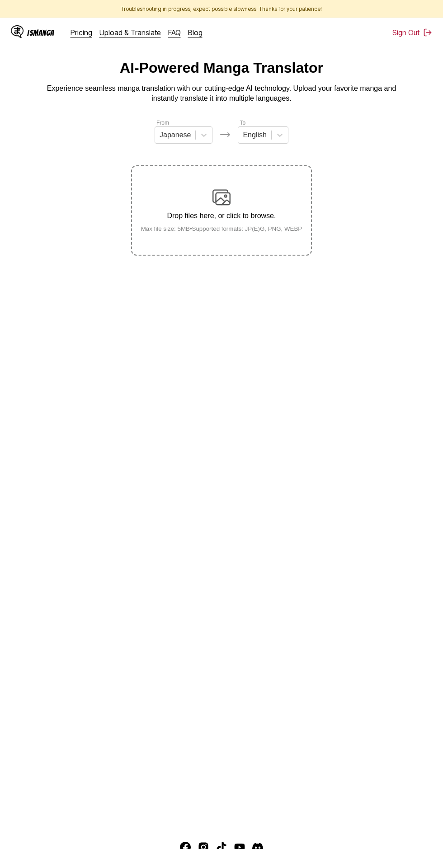
click at [213, 188] on img at bounding box center [221, 197] width 18 height 18
click at [0, 0] on input "Drop files here, or click to browse. Max file size: 5MB • Supported formats: JP…" at bounding box center [0, 0] width 0 height 0
click at [379, 194] on section "From Japanese To English Drop files here, or click to browse. Max file size: 5M…" at bounding box center [221, 186] width 428 height 137
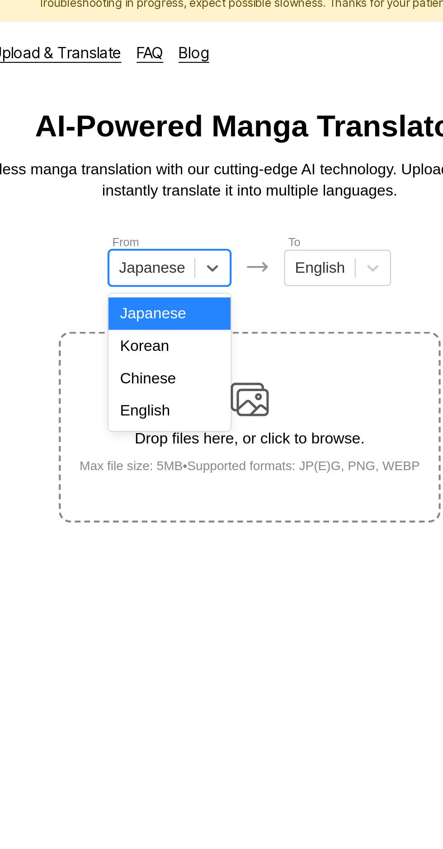
click at [196, 202] on div "English" at bounding box center [183, 202] width 58 height 15
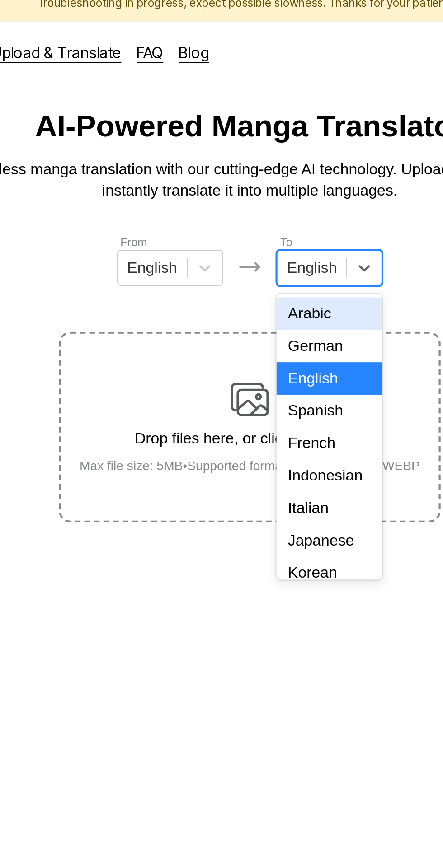
click at [260, 228] on div "Indonesian" at bounding box center [259, 232] width 50 height 15
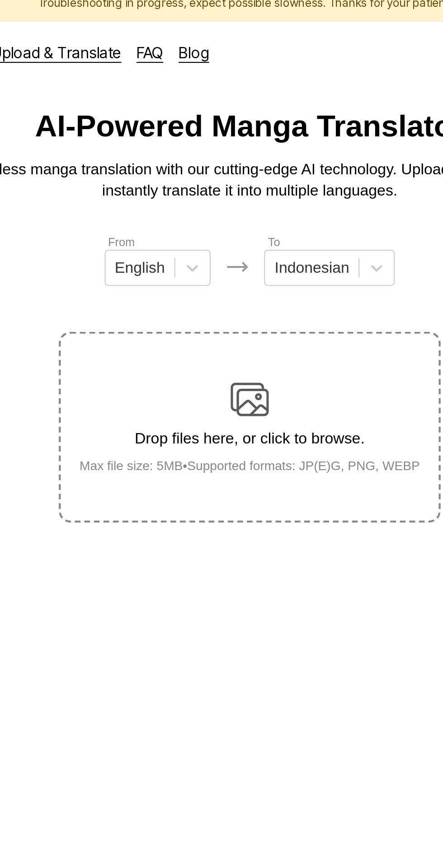
click at [236, 195] on div "Drop files here, or click to browse. Max file size: 5MB • Supported formats: JP…" at bounding box center [222, 210] width 176 height 44
click at [0, 0] on input "Drop files here, or click to browse. Max file size: 5MB • Supported formats: JP…" at bounding box center [0, 0] width 0 height 0
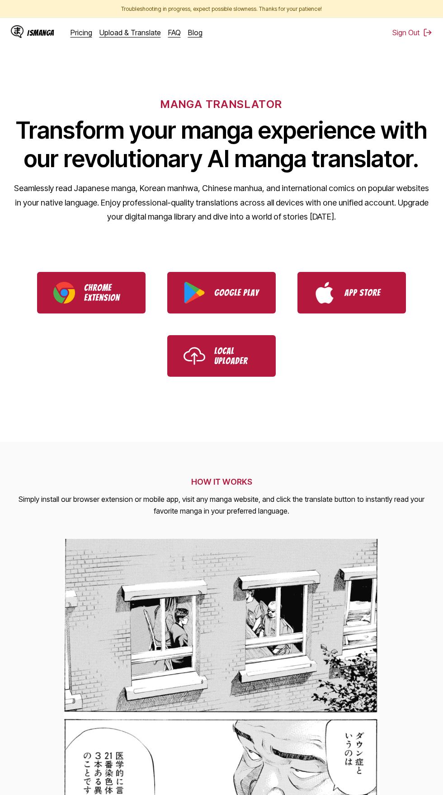
click at [141, 35] on link "Upload & Translate" at bounding box center [129, 32] width 61 height 9
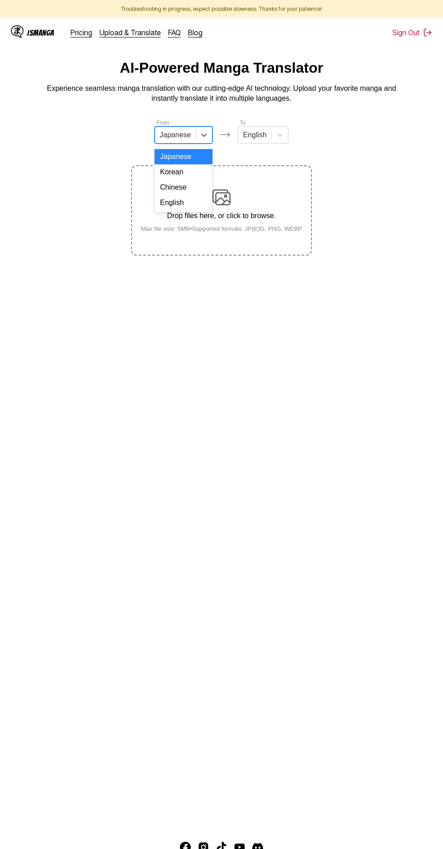
click at [195, 204] on div "English" at bounding box center [183, 202] width 58 height 15
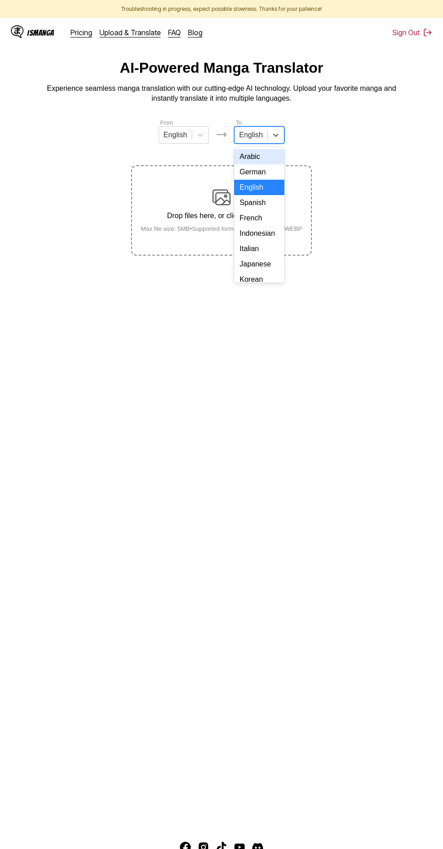
click at [266, 230] on div "Indonesian" at bounding box center [259, 233] width 50 height 15
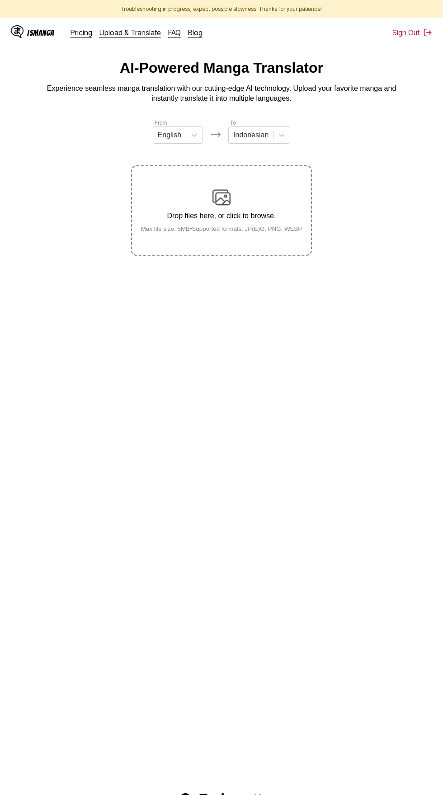
click at [242, 190] on div "Drop files here, or click to browse. Max file size: 5MB • Supported formats: JP…" at bounding box center [222, 210] width 176 height 44
click at [0, 0] on input "Drop files here, or click to browse. Max file size: 5MB • Supported formats: JP…" at bounding box center [0, 0] width 0 height 0
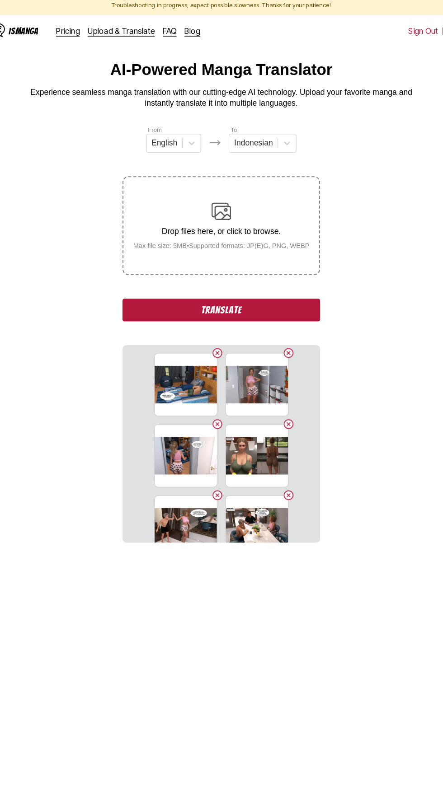
click at [168, 277] on button "Translate" at bounding box center [221, 287] width 181 height 21
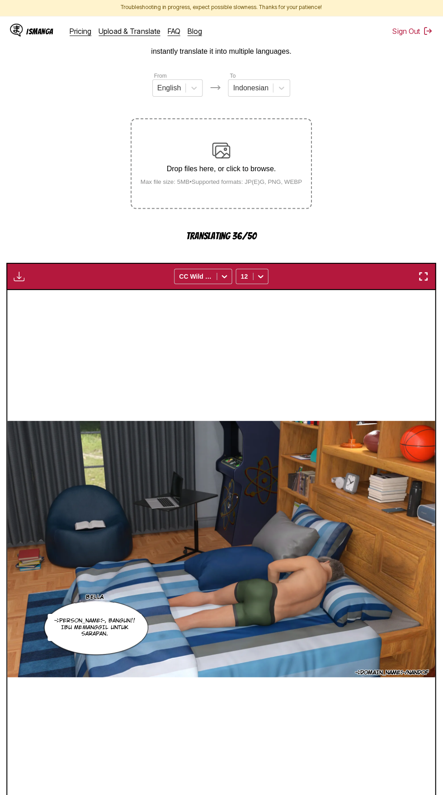
scroll to position [52, 0]
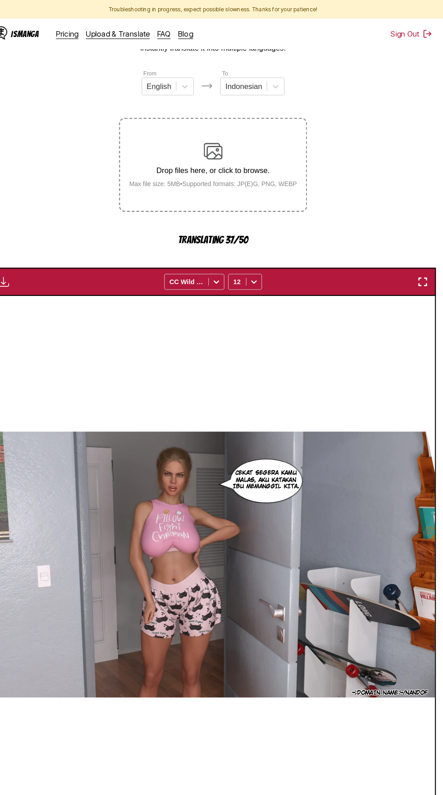
scroll to position [52, 0]
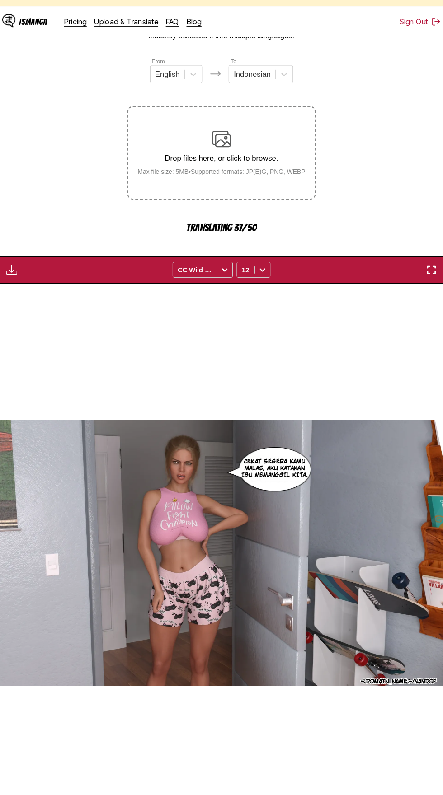
scroll to position [0, 853]
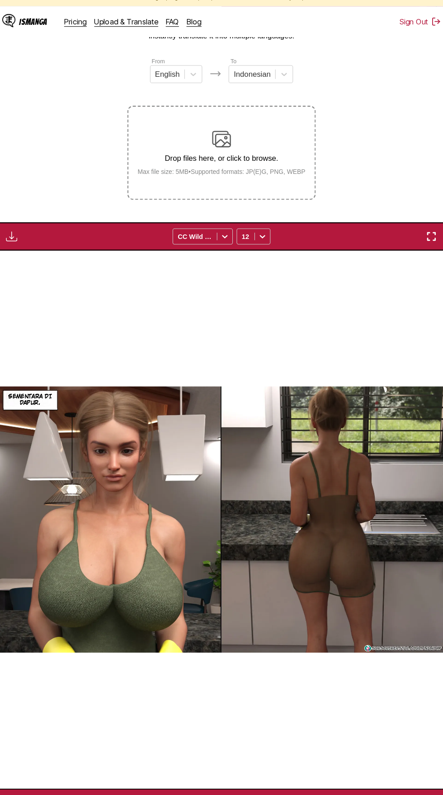
click at [258, 777] on img "button" at bounding box center [262, 782] width 11 height 11
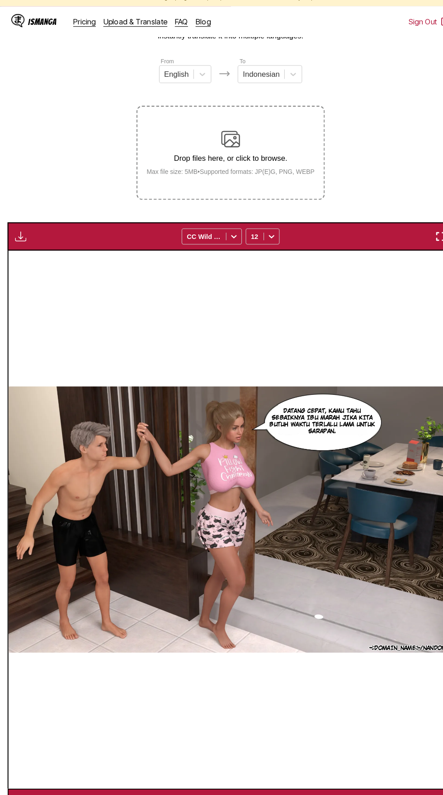
click at [20, 234] on img "button" at bounding box center [19, 239] width 11 height 11
click at [32, 258] on button "Download All" at bounding box center [44, 269] width 58 height 22
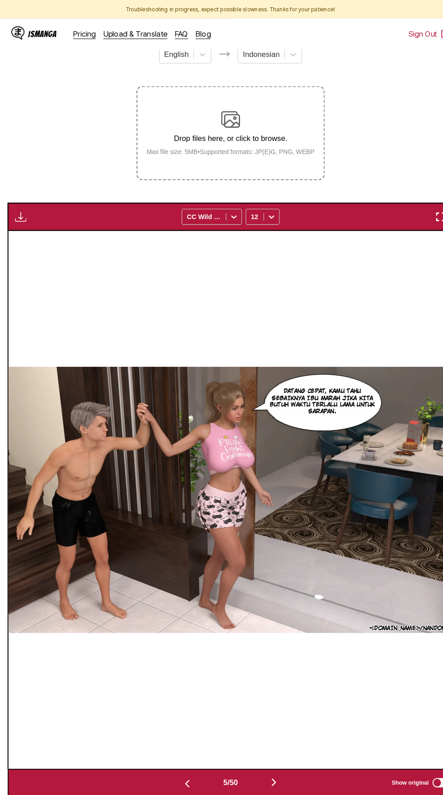
scroll to position [0, 0]
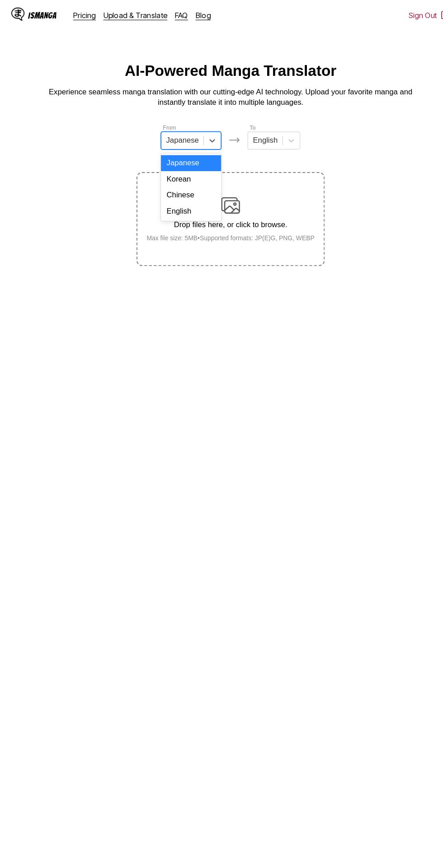
click at [190, 201] on div "English" at bounding box center [183, 202] width 58 height 15
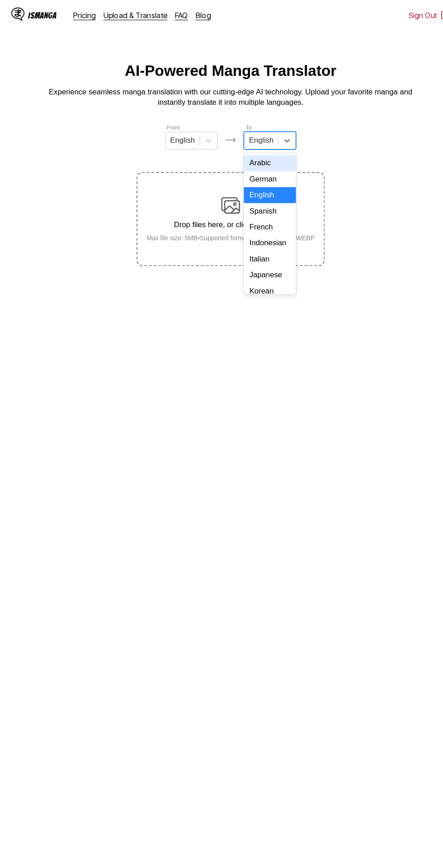
click at [267, 263] on div "Japanese" at bounding box center [259, 264] width 50 height 15
click at [266, 226] on div "French" at bounding box center [259, 217] width 58 height 15
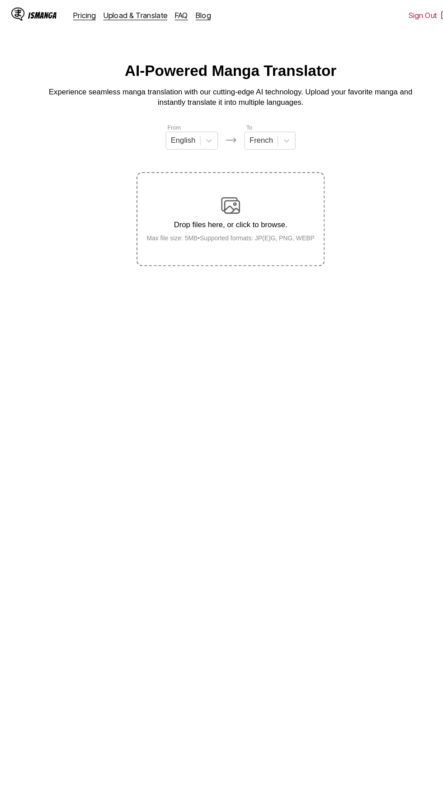
click at [238, 190] on div "Drop files here, or click to browse. Max file size: 5MB • Supported formats: JP…" at bounding box center [222, 210] width 176 height 44
click at [0, 0] on input "Drop files here, or click to browse. Max file size: 5MB • Supported formats: JP…" at bounding box center [0, 0] width 0 height 0
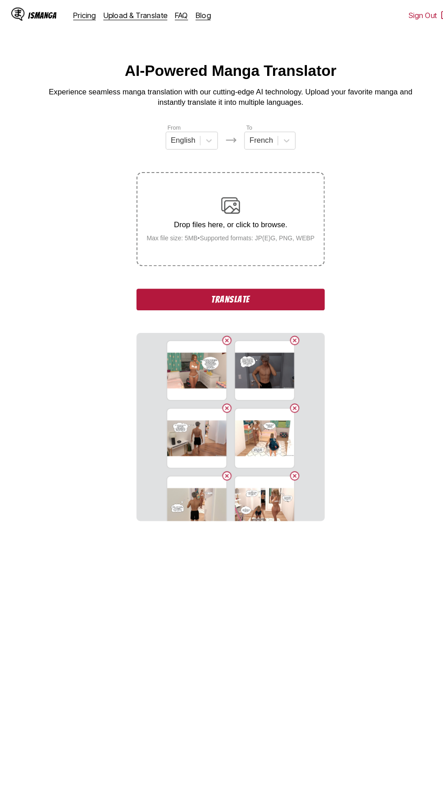
click at [261, 277] on button "Translate" at bounding box center [221, 287] width 181 height 21
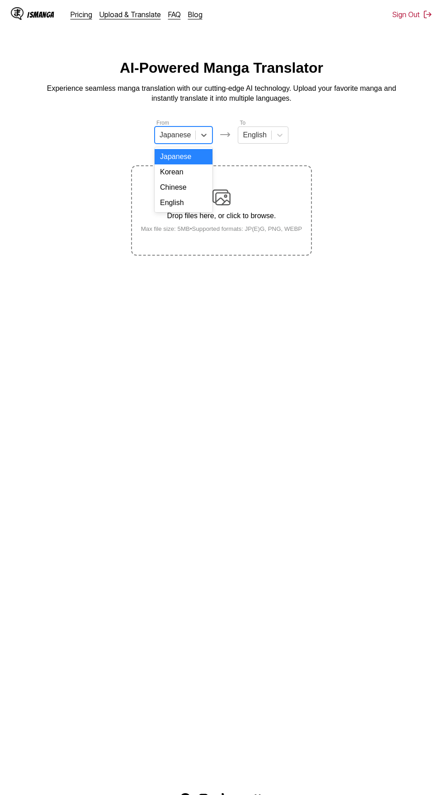
click at [161, 133] on input "text" at bounding box center [160, 135] width 2 height 8
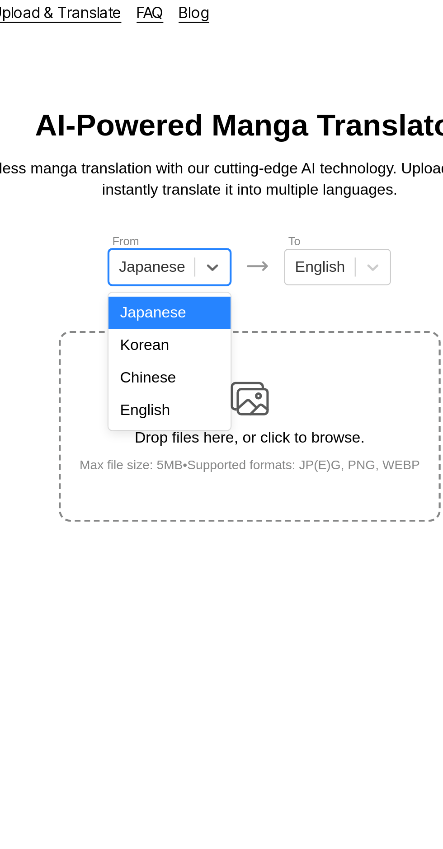
click at [187, 209] on div "English" at bounding box center [183, 202] width 58 height 15
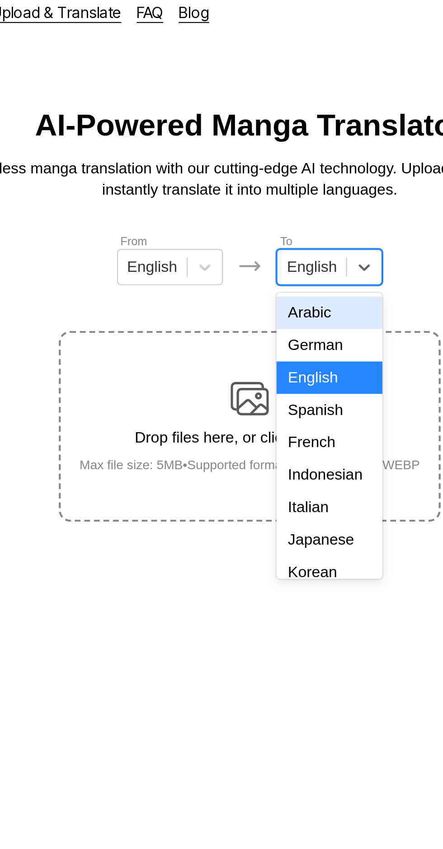
click at [261, 234] on div "Indonesian" at bounding box center [259, 233] width 50 height 15
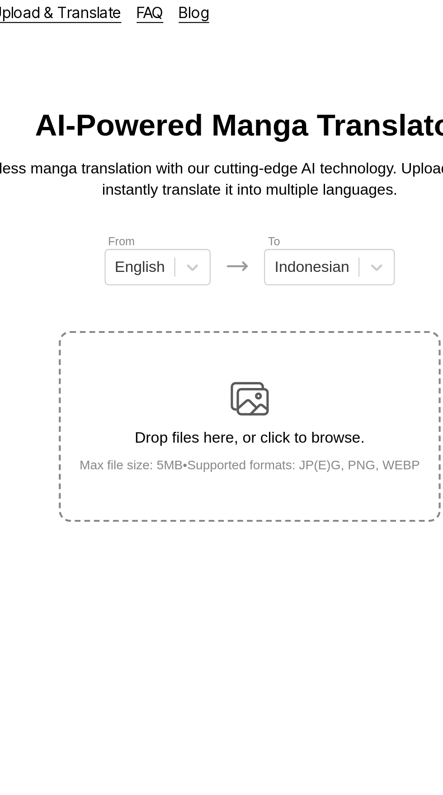
click at [219, 193] on img at bounding box center [221, 197] width 18 height 18
click at [0, 0] on input "Drop files here, or click to browse. Max file size: 5MB • Supported formats: JP…" at bounding box center [0, 0] width 0 height 0
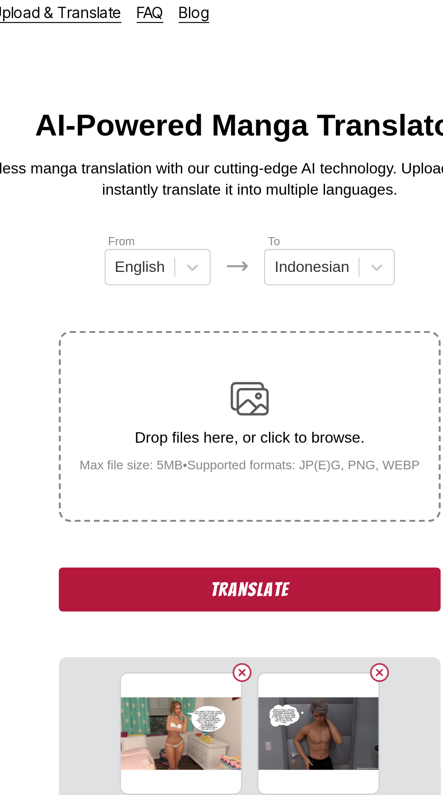
click at [229, 277] on button "Translate" at bounding box center [221, 287] width 181 height 21
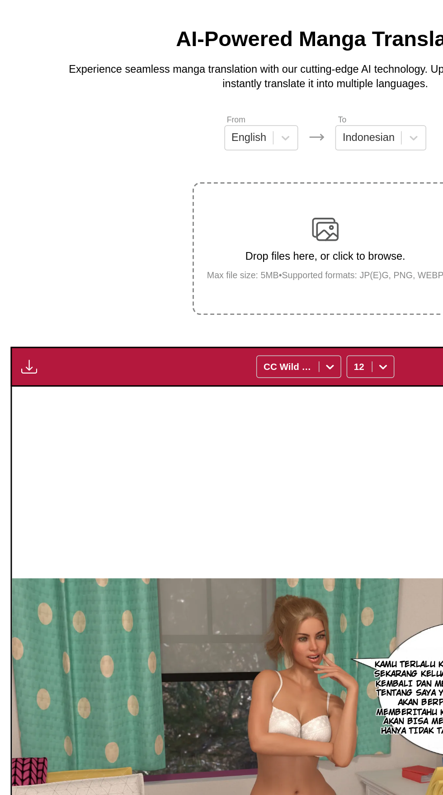
click at [17, 285] on img "button" at bounding box center [19, 290] width 11 height 11
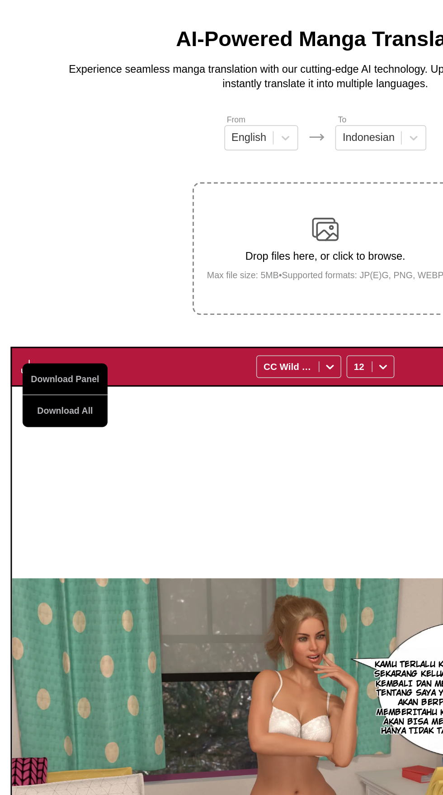
click at [39, 310] on button "Download All" at bounding box center [44, 321] width 58 height 22
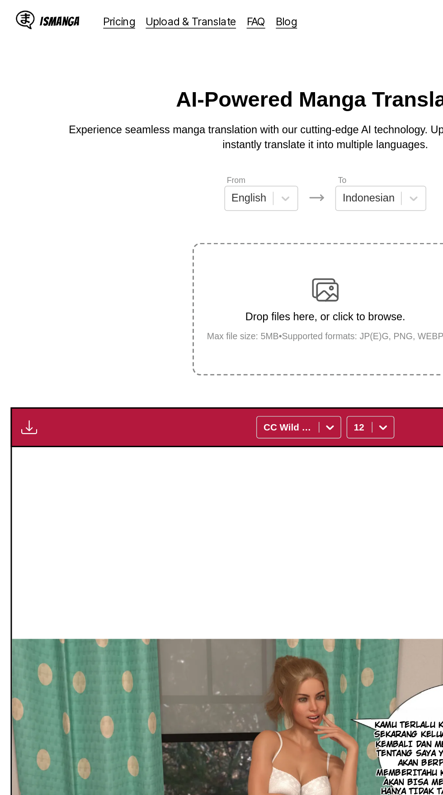
click at [7, 424] on div "[DOMAIN_NAME]/NANDOF KAMU TERLALU KHAWATIR [PERSON_NAME], SEKARANG KELUAR DARI …" at bounding box center [221, 562] width 428 height 517
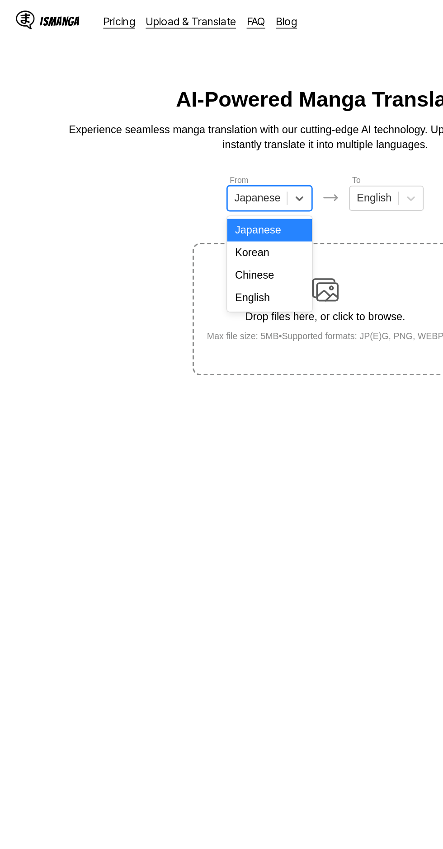
click at [193, 202] on div "English" at bounding box center [183, 202] width 58 height 15
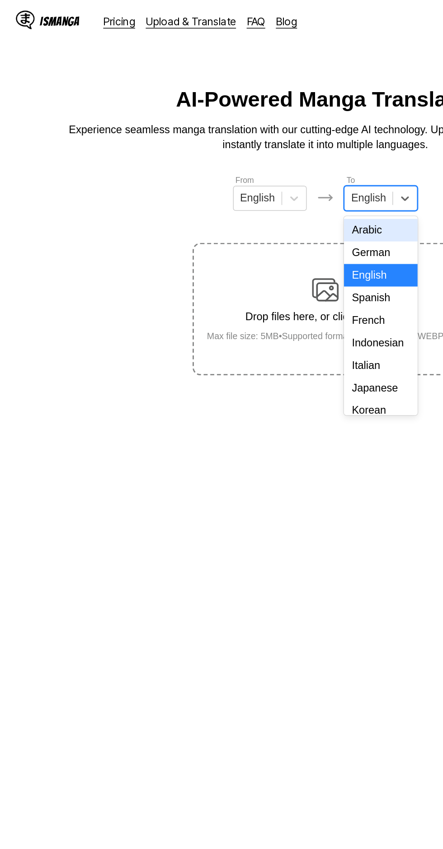
click at [260, 237] on div "Indonesian" at bounding box center [259, 233] width 50 height 15
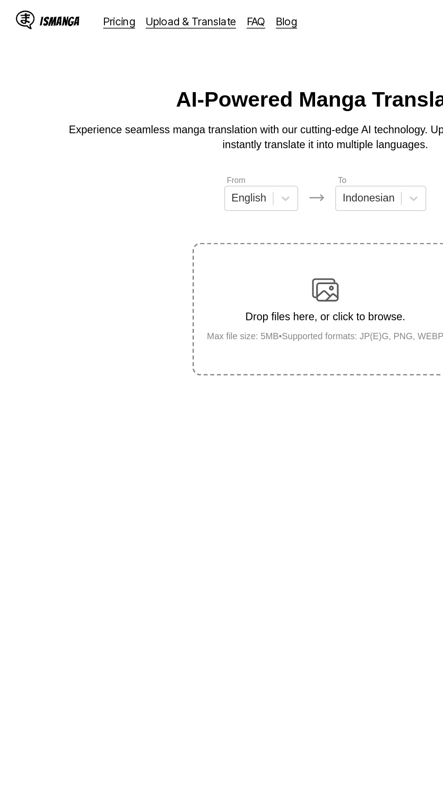
click at [216, 190] on img at bounding box center [221, 197] width 18 height 18
click at [0, 0] on input "Drop files here, or click to browse. Max file size: 5MB • Supported formats: JP…" at bounding box center [0, 0] width 0 height 0
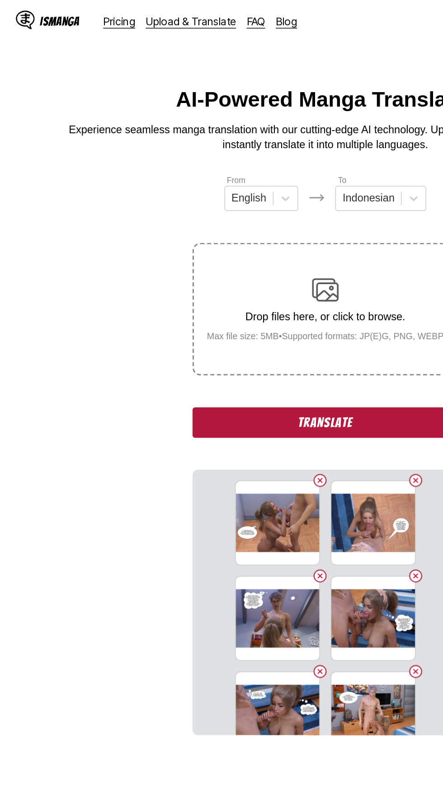
click at [168, 277] on button "Translate" at bounding box center [221, 287] width 181 height 21
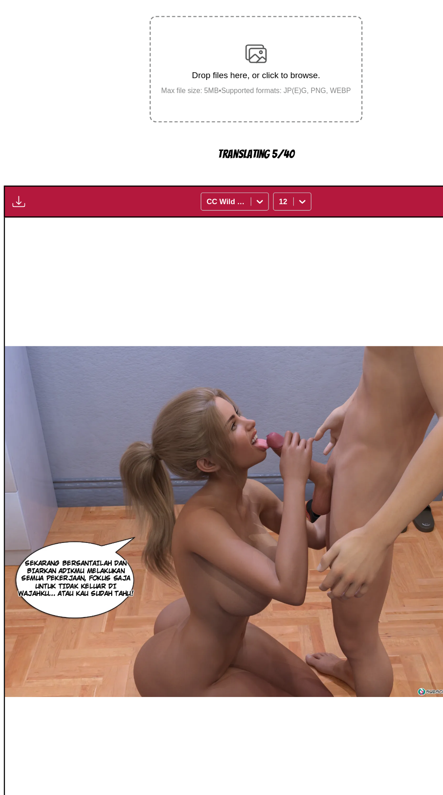
scroll to position [44, 0]
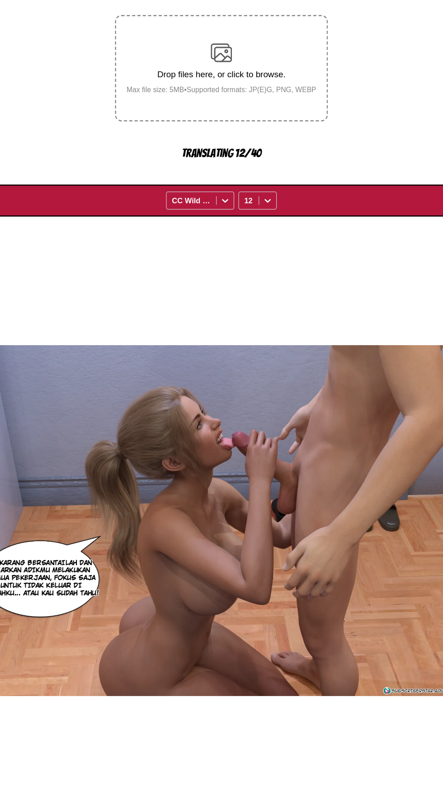
scroll to position [0, 426]
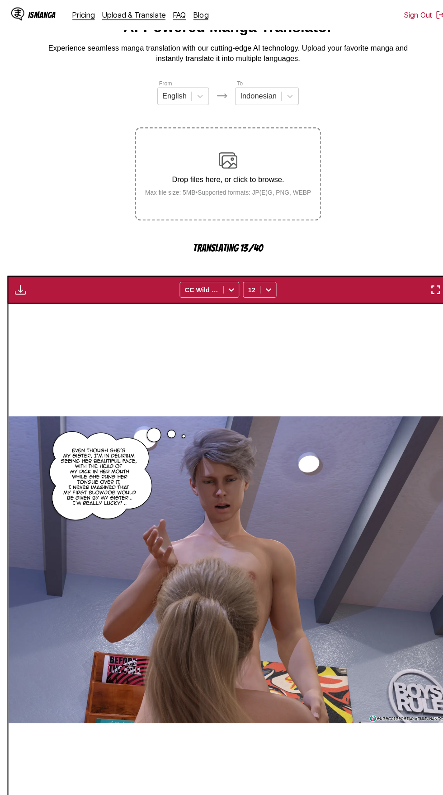
scroll to position [35, 0]
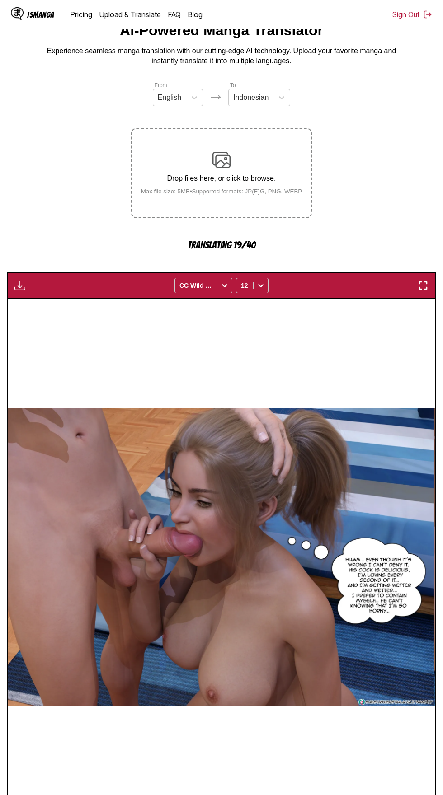
scroll to position [37, 0]
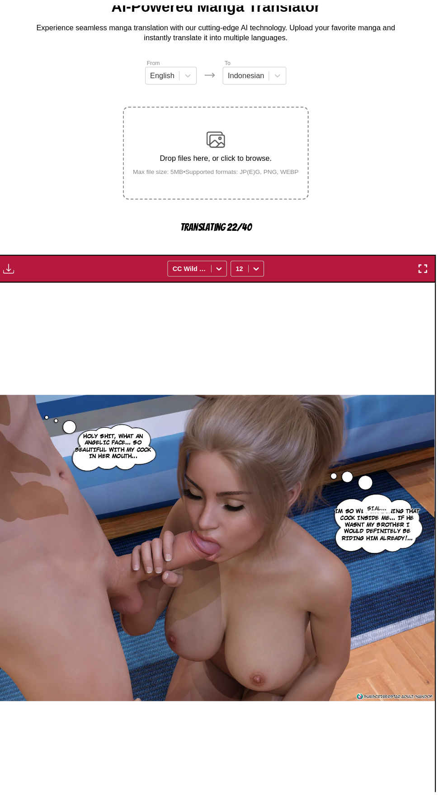
scroll to position [31, 0]
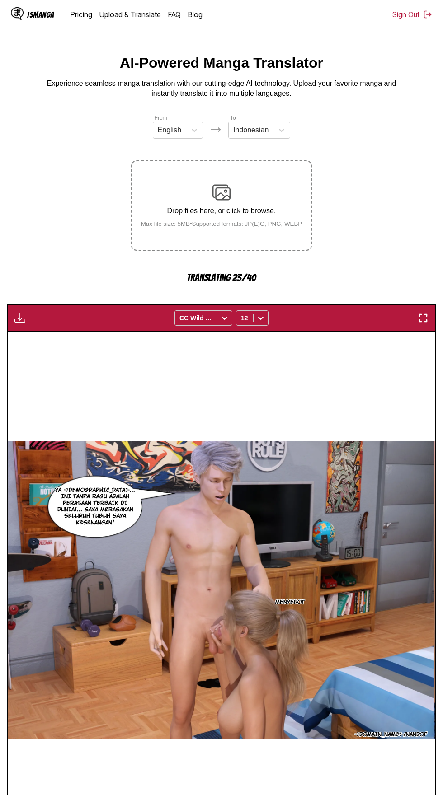
scroll to position [5, 0]
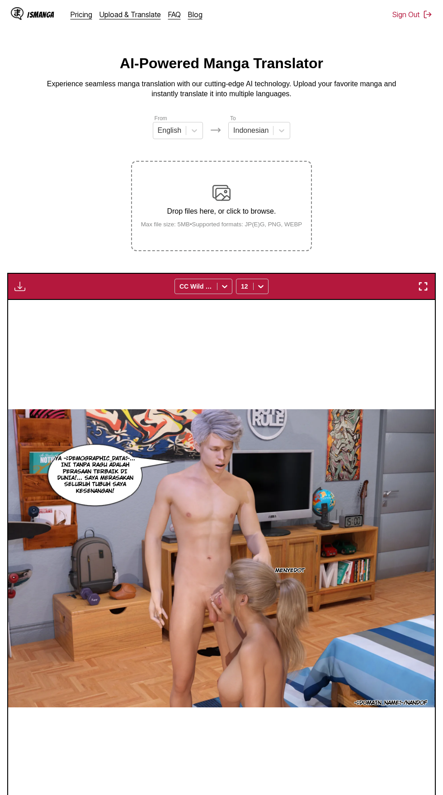
click at [23, 281] on img "button" at bounding box center [19, 286] width 11 height 11
click at [63, 306] on button "Download All" at bounding box center [44, 317] width 58 height 22
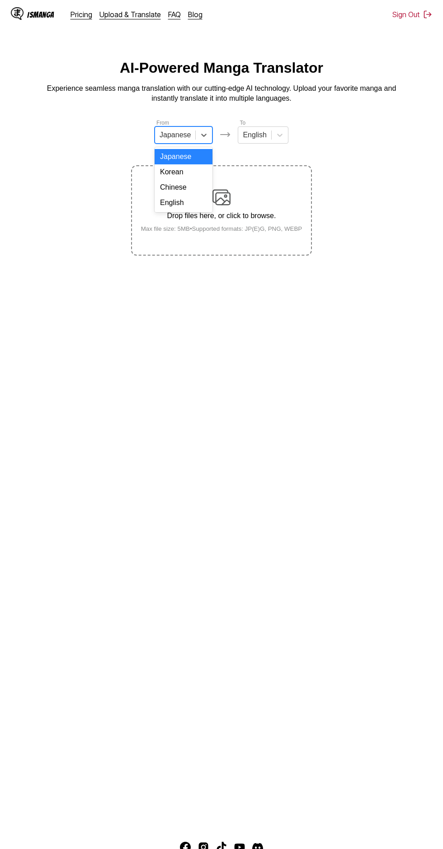
click at [192, 202] on div "English" at bounding box center [183, 202] width 58 height 15
click at [203, 210] on div "English" at bounding box center [184, 202] width 50 height 15
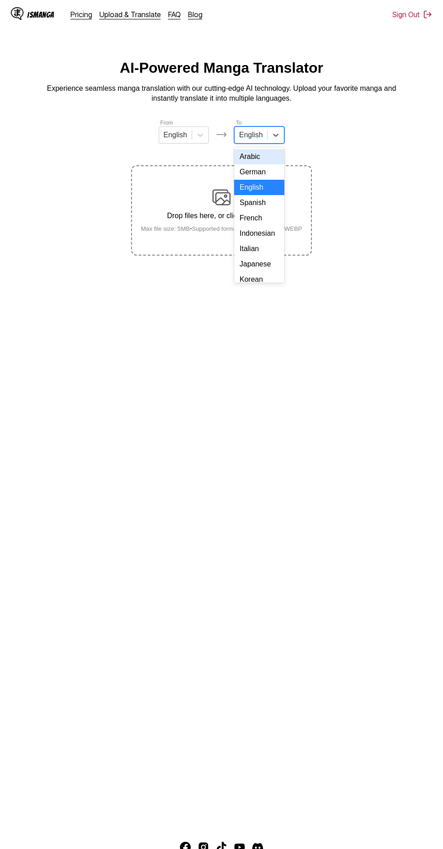
click at [273, 230] on div "Indonesian" at bounding box center [259, 233] width 50 height 15
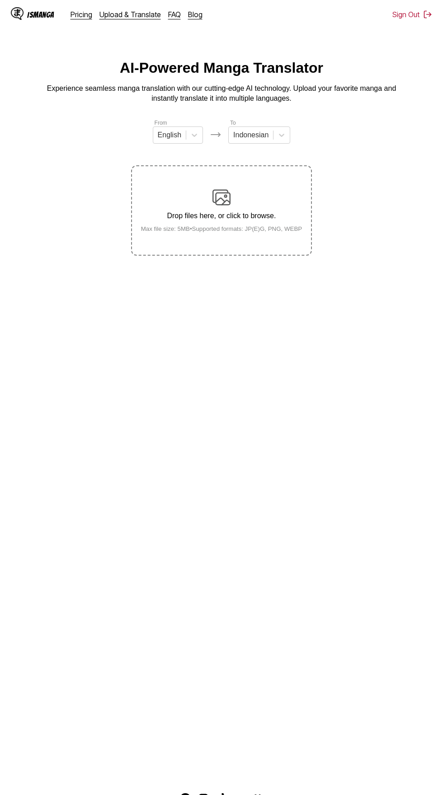
click at [243, 188] on div "Drop files here, or click to browse. Max file size: 5MB • Supported formats: JP…" at bounding box center [222, 210] width 176 height 44
click at [0, 0] on input "Drop files here, or click to browse. Max file size: 5MB • Supported formats: JP…" at bounding box center [0, 0] width 0 height 0
click at [260, 188] on div "Drop files here, or click to browse. Max file size: 5MB • Supported formats: JP…" at bounding box center [222, 210] width 176 height 44
click at [0, 0] on input "Drop files here, or click to browse. Max file size: 5MB • Supported formats: JP…" at bounding box center [0, 0] width 0 height 0
click at [0, 624] on main "AI-Powered Manga Translator Experience seamless manga translation with our cutt…" at bounding box center [221, 417] width 443 height 715
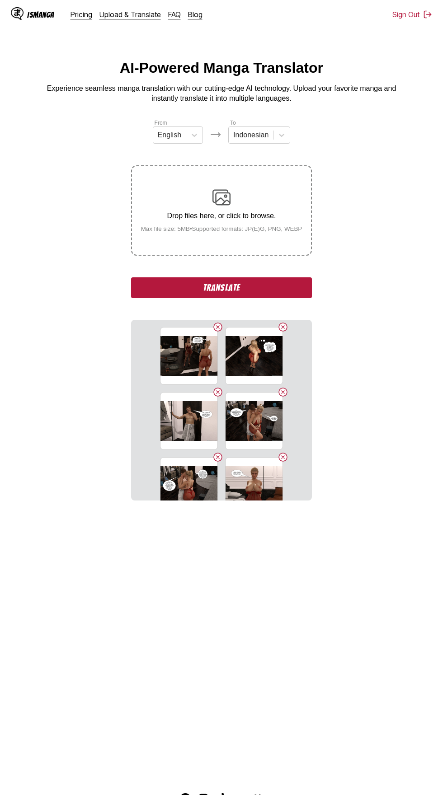
click at [151, 277] on button "Translate" at bounding box center [221, 287] width 181 height 21
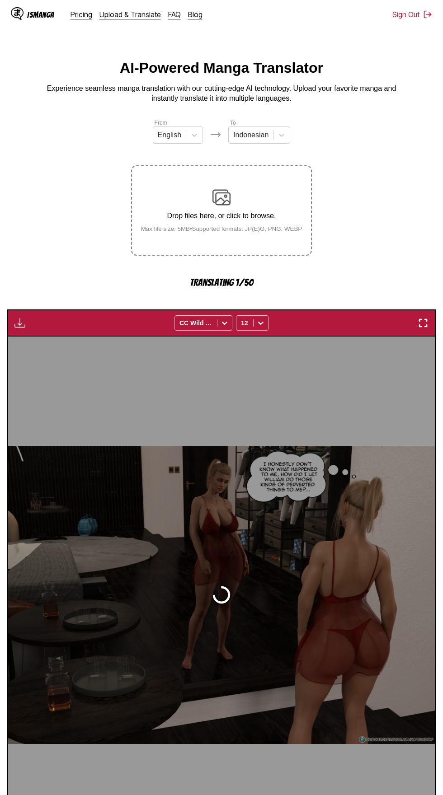
scroll to position [43, 0]
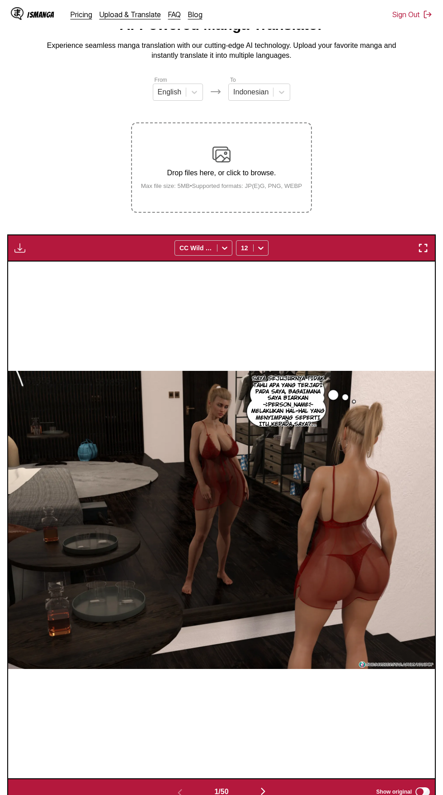
click at [17, 243] on img "button" at bounding box center [19, 248] width 11 height 11
click at [38, 267] on button "Download All" at bounding box center [44, 278] width 58 height 22
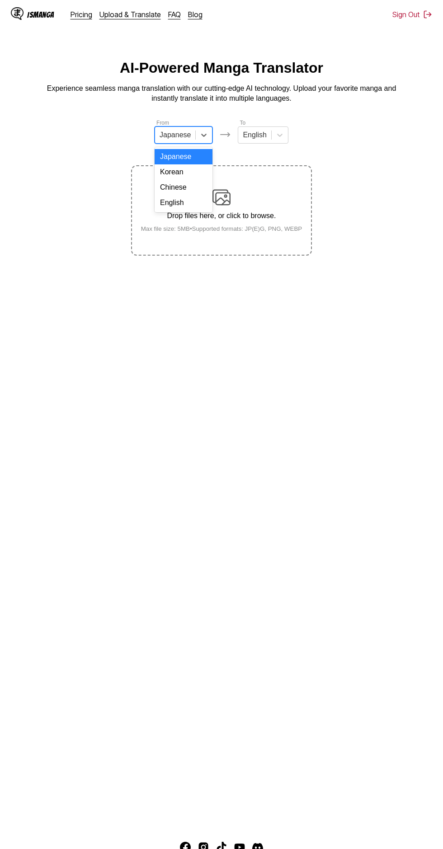
click at [198, 207] on div "English" at bounding box center [183, 202] width 58 height 15
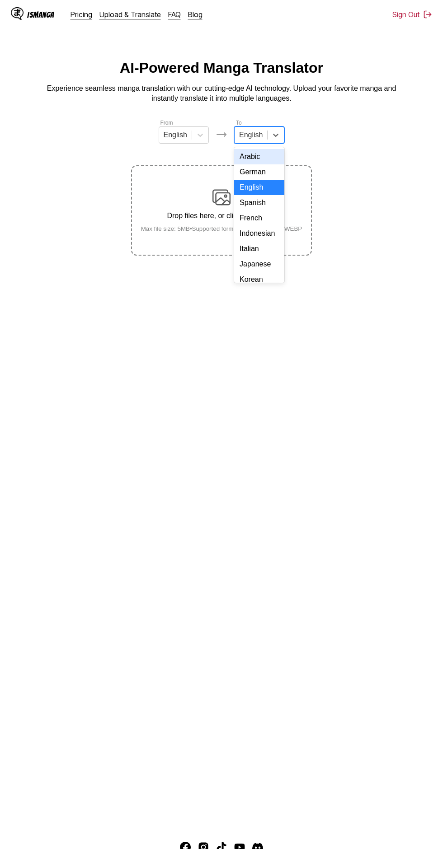
click at [270, 233] on div "Indonesian" at bounding box center [259, 233] width 50 height 15
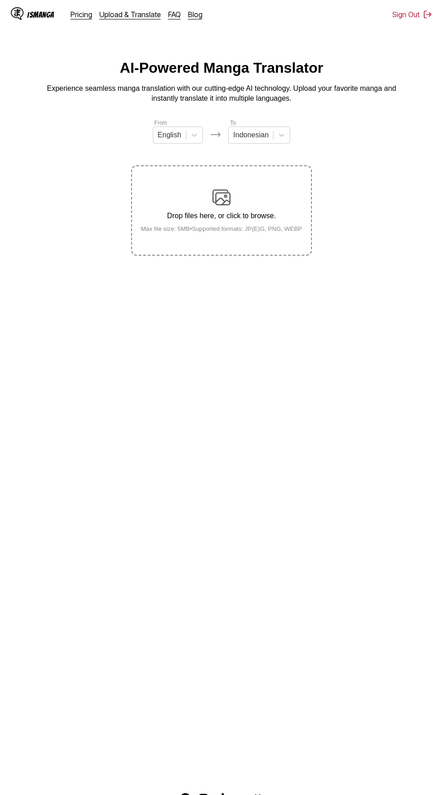
click at [232, 198] on div "Drop files here, or click to browse. Max file size: 5MB • Supported formats: JP…" at bounding box center [222, 210] width 176 height 44
click at [0, 0] on input "Drop files here, or click to browse. Max file size: 5MB • Supported formats: JP…" at bounding box center [0, 0] width 0 height 0
click at [252, 191] on div "Drop files here, or click to browse. Max file size: 5MB • Supported formats: JP…" at bounding box center [222, 210] width 176 height 44
click at [0, 0] on input "Drop files here, or click to browse. Max file size: 5MB • Supported formats: JP…" at bounding box center [0, 0] width 0 height 0
